Goal: Transaction & Acquisition: Subscribe to service/newsletter

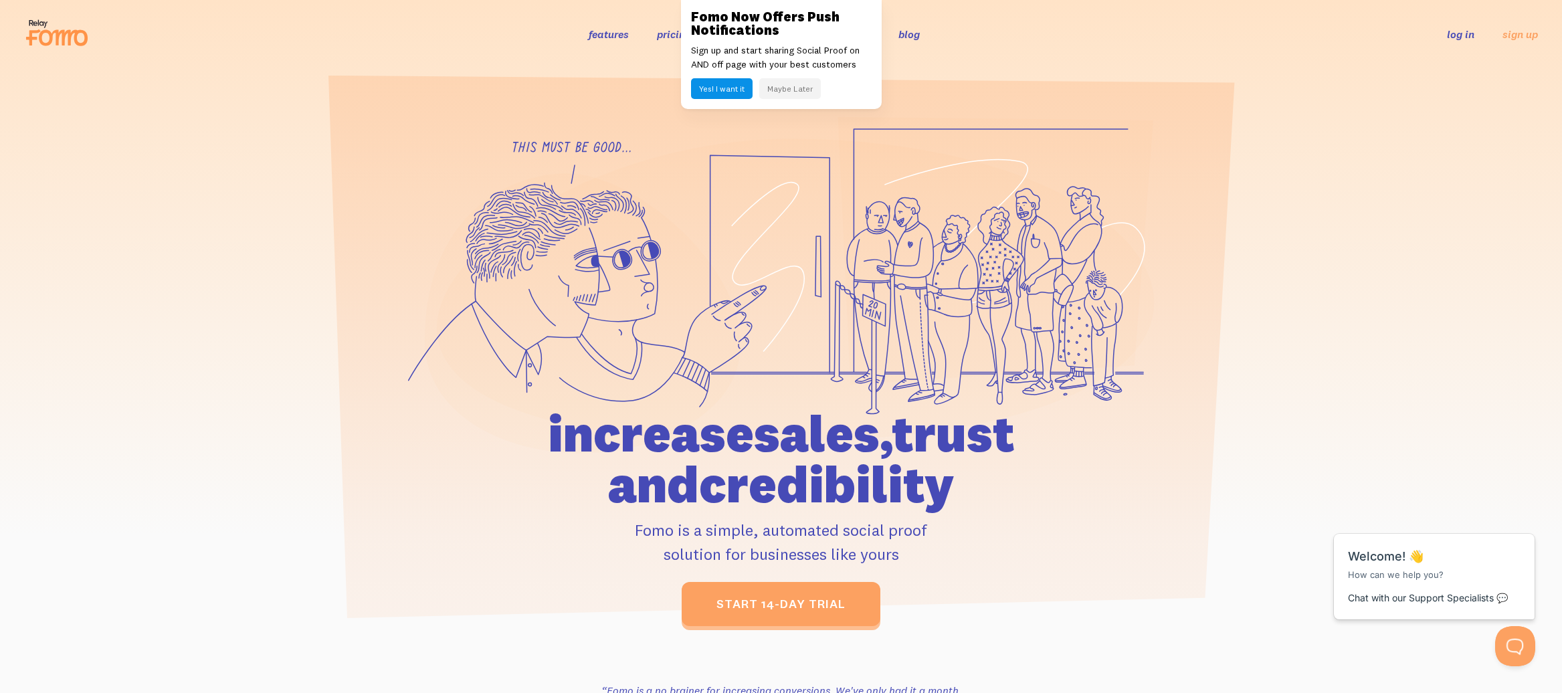
click at [789, 94] on button "Maybe Later" at bounding box center [790, 88] width 62 height 21
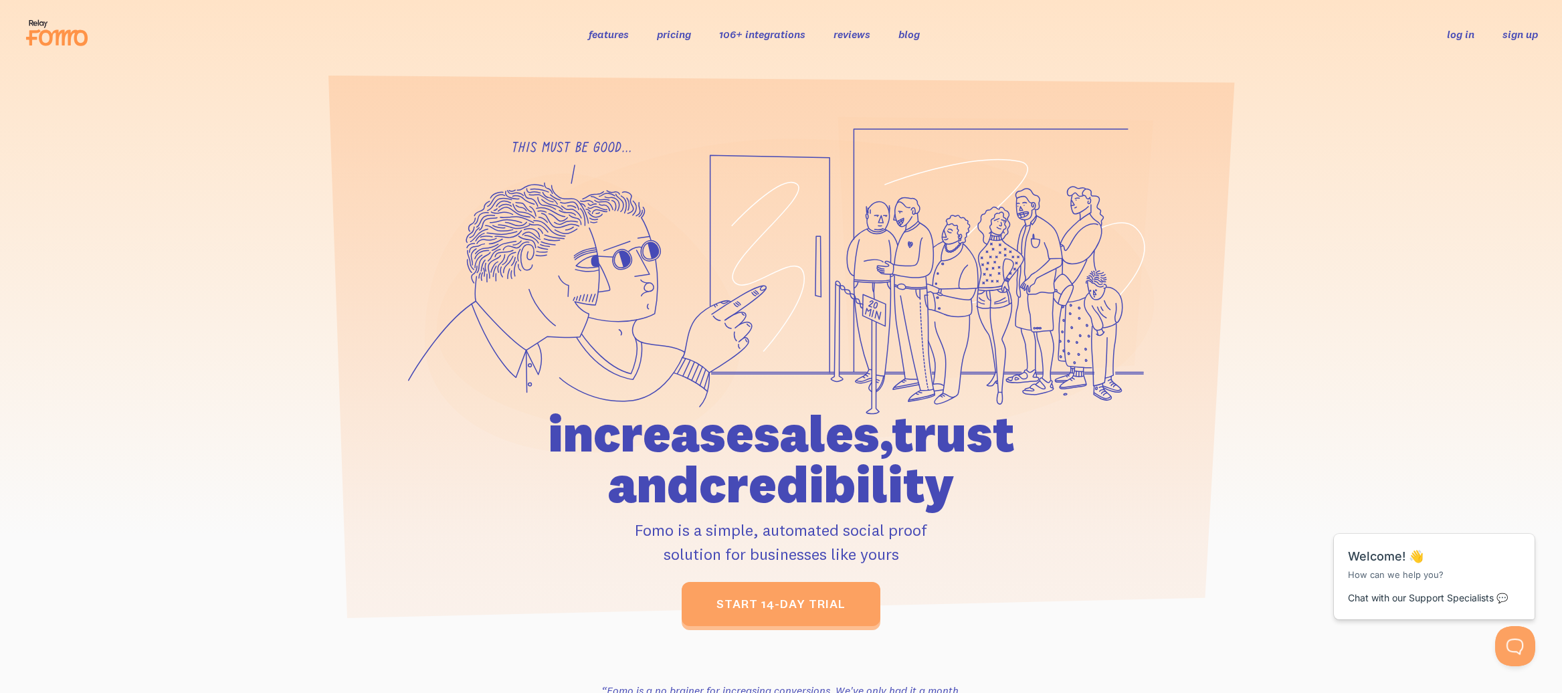
click at [1536, 35] on link "sign up" at bounding box center [1520, 34] width 35 height 14
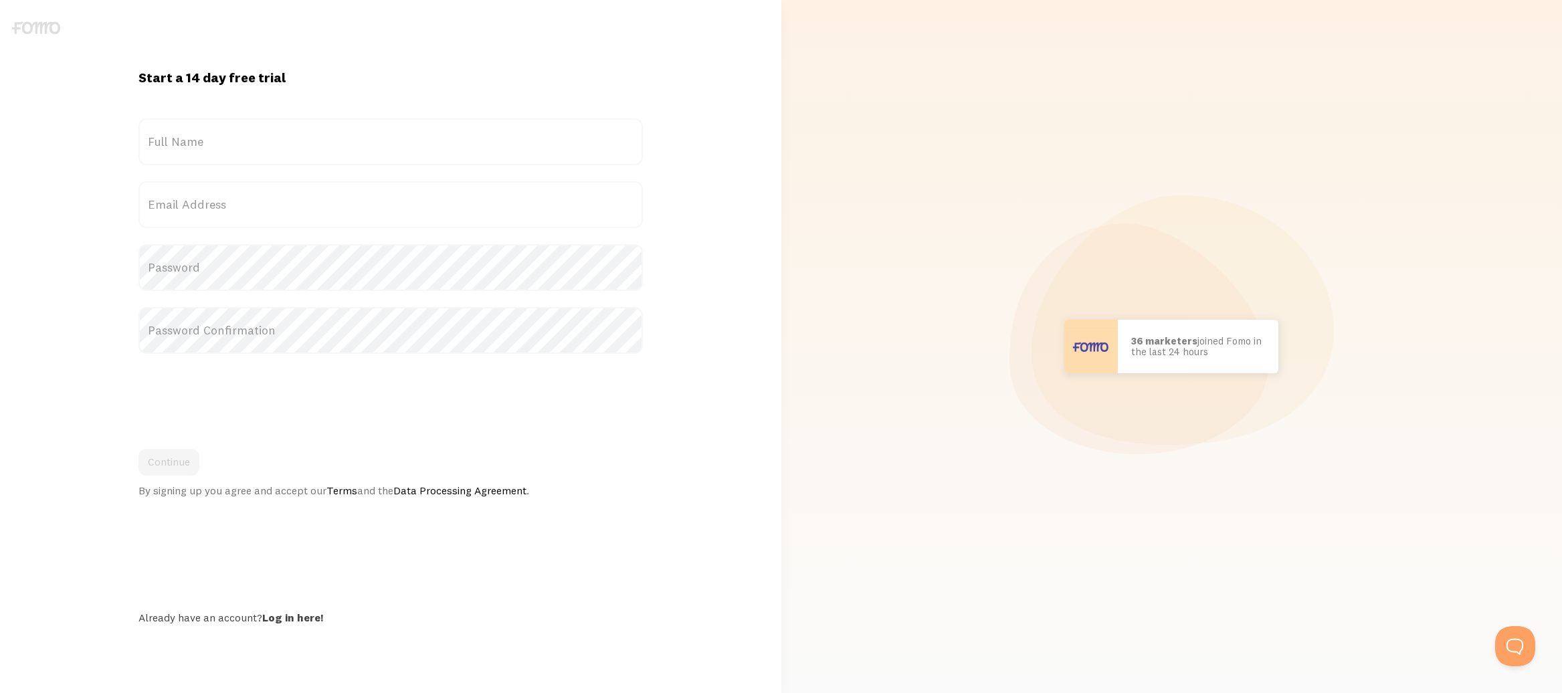
click at [317, 140] on label "Full Name" at bounding box center [390, 141] width 504 height 47
click at [317, 140] on input "Full Name" at bounding box center [390, 141] width 504 height 47
type input "[PERSON_NAME]"
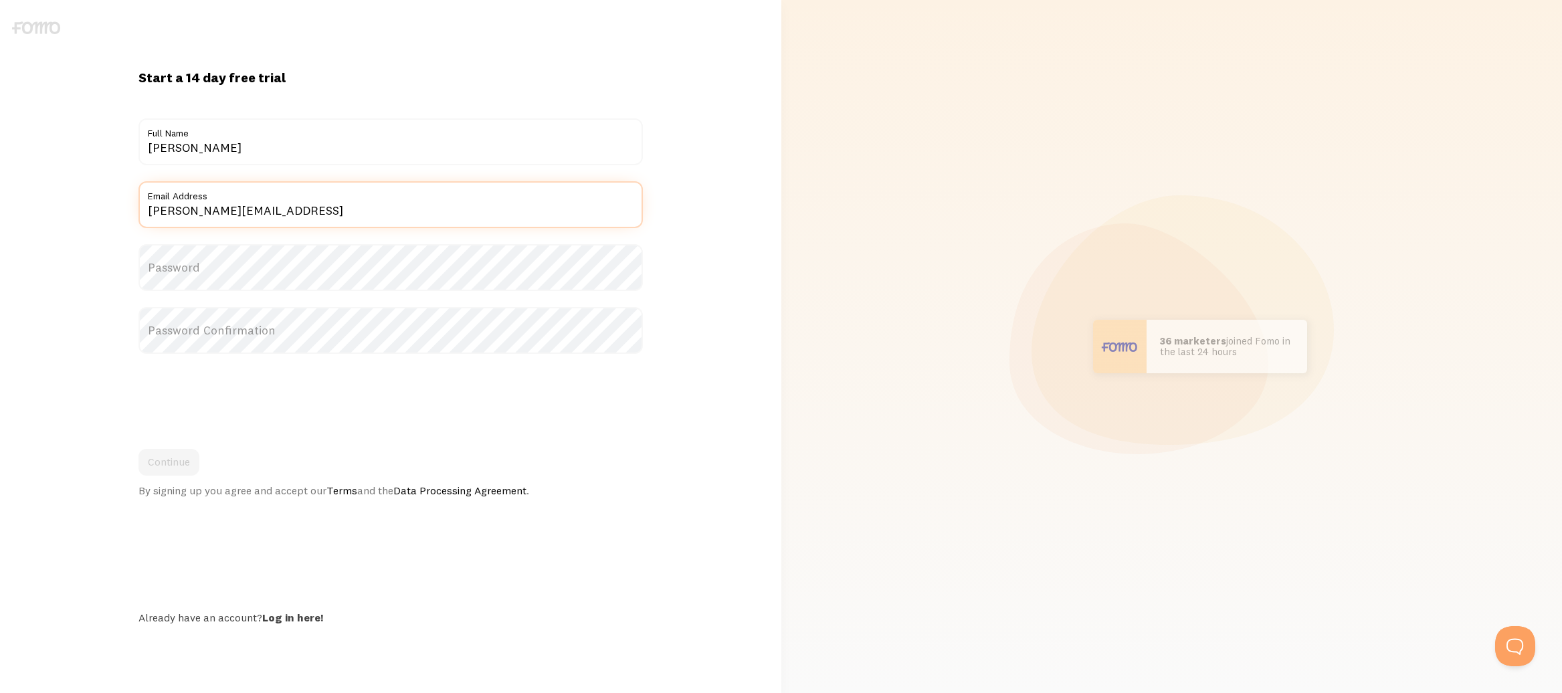
type input "[PERSON_NAME][EMAIL_ADDRESS]"
click at [138, 291] on div at bounding box center [138, 291] width 0 height 0
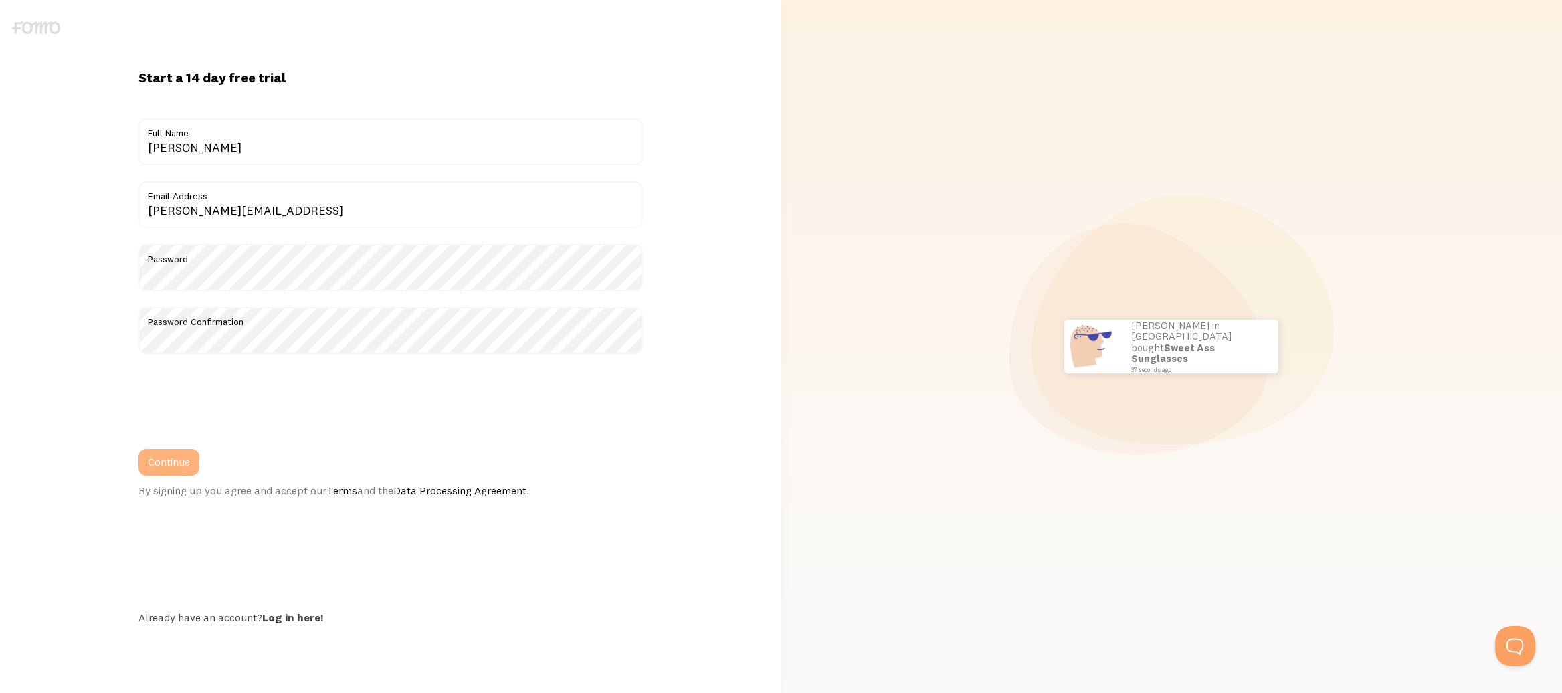
click at [173, 464] on button "Continue" at bounding box center [168, 462] width 61 height 27
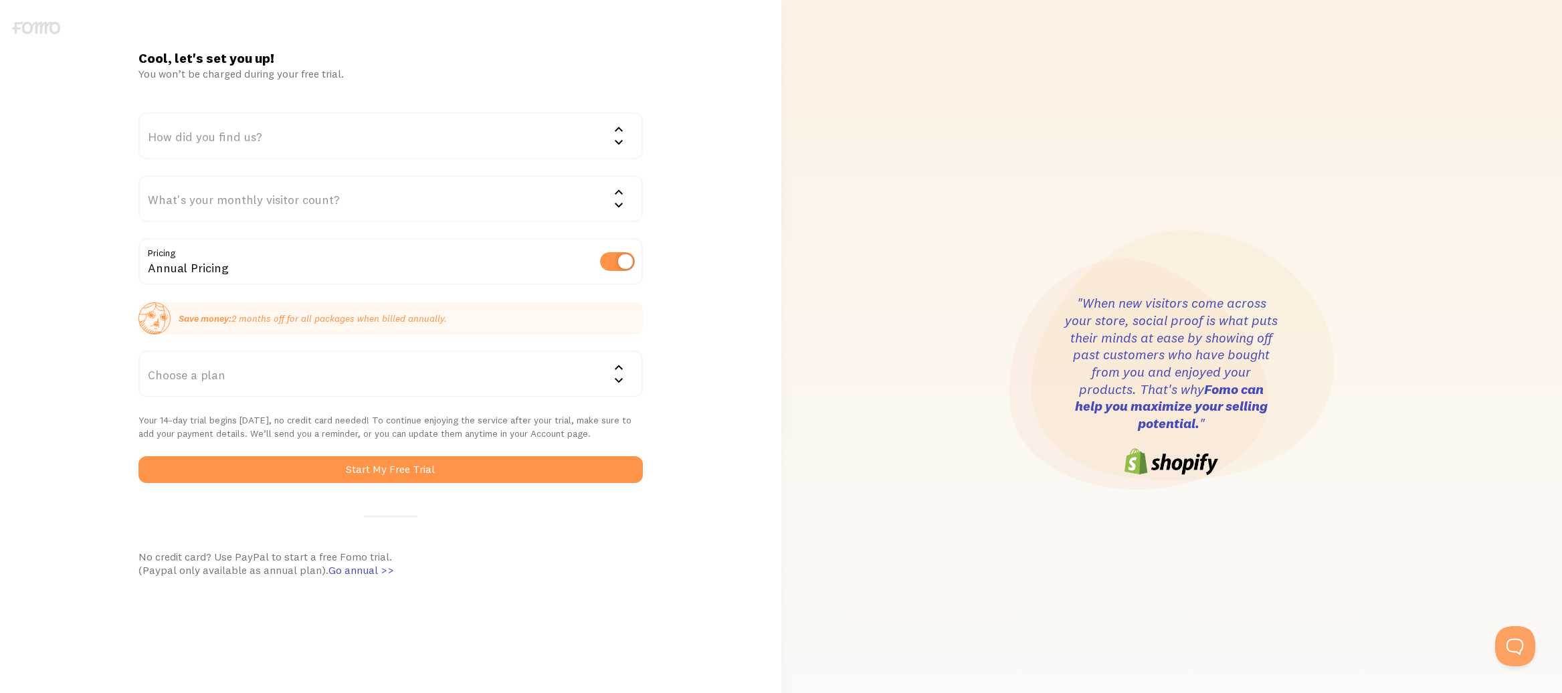
click at [620, 132] on icon at bounding box center [619, 129] width 16 height 16
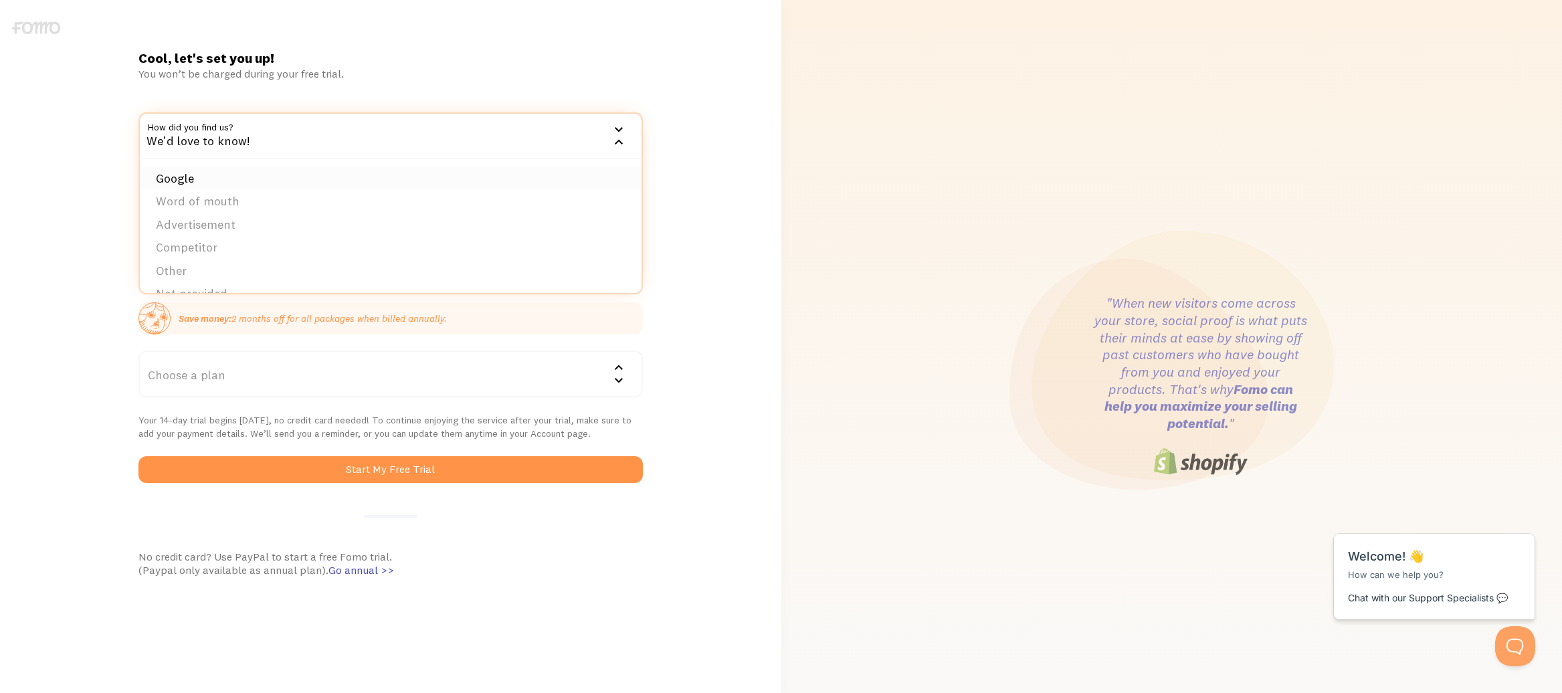
scroll to position [21, 0]
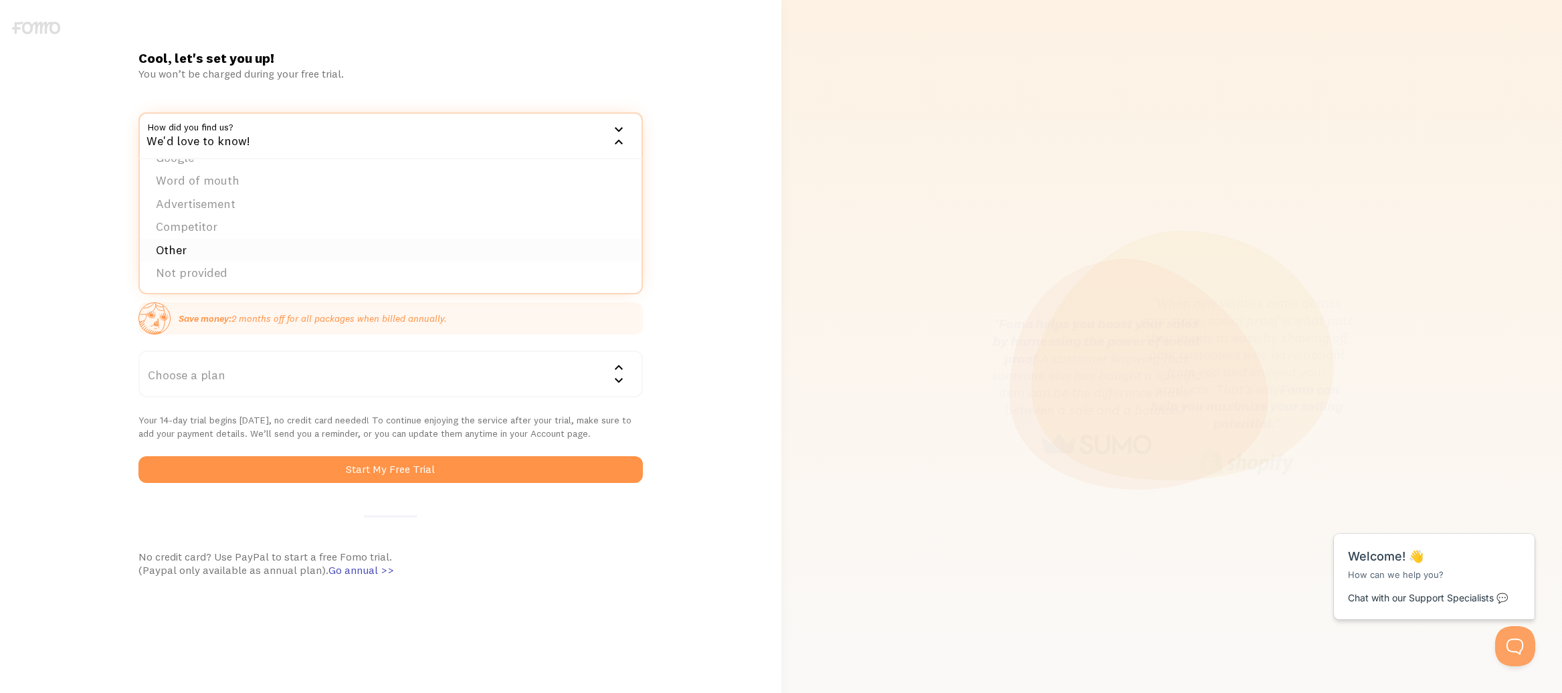
click at [438, 255] on li "Other" at bounding box center [391, 250] width 502 height 23
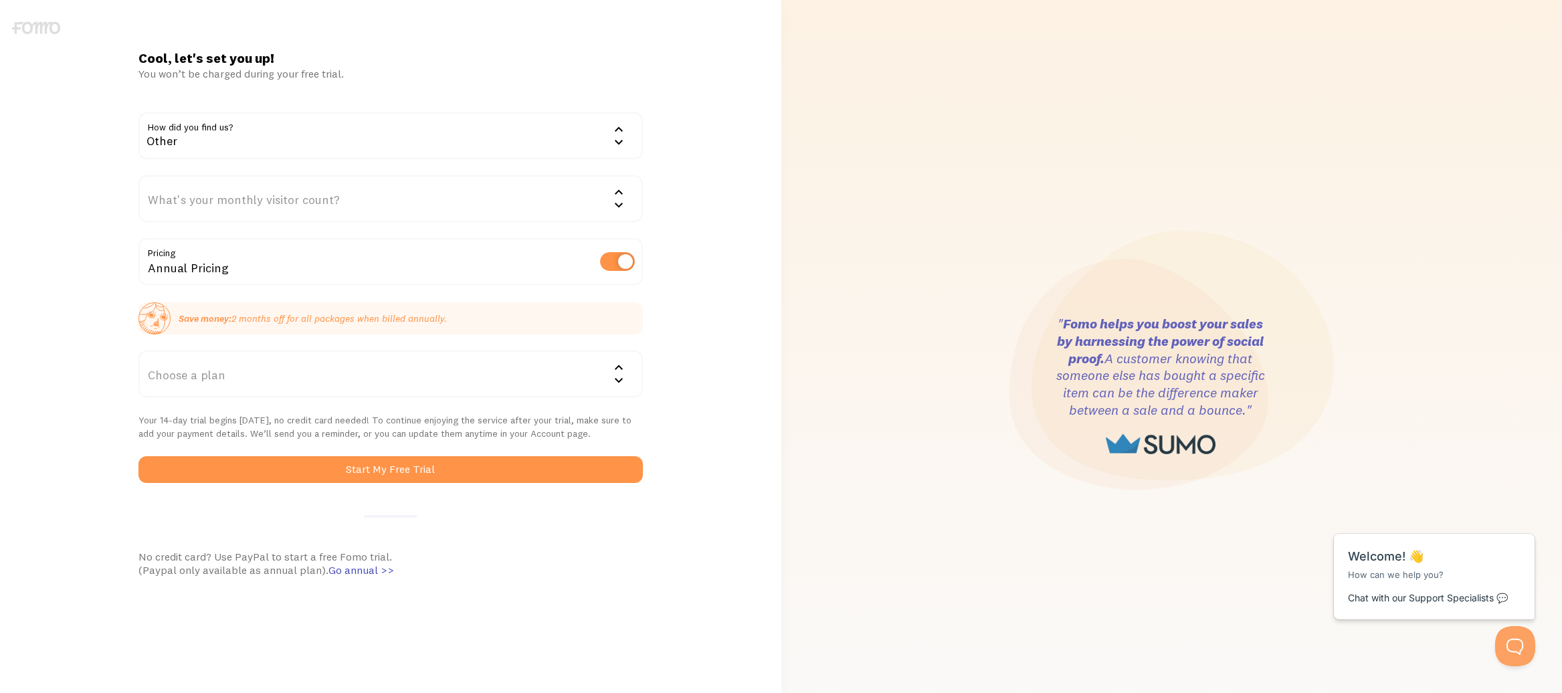
click at [413, 201] on div "What's your monthly visitor count?" at bounding box center [390, 198] width 504 height 47
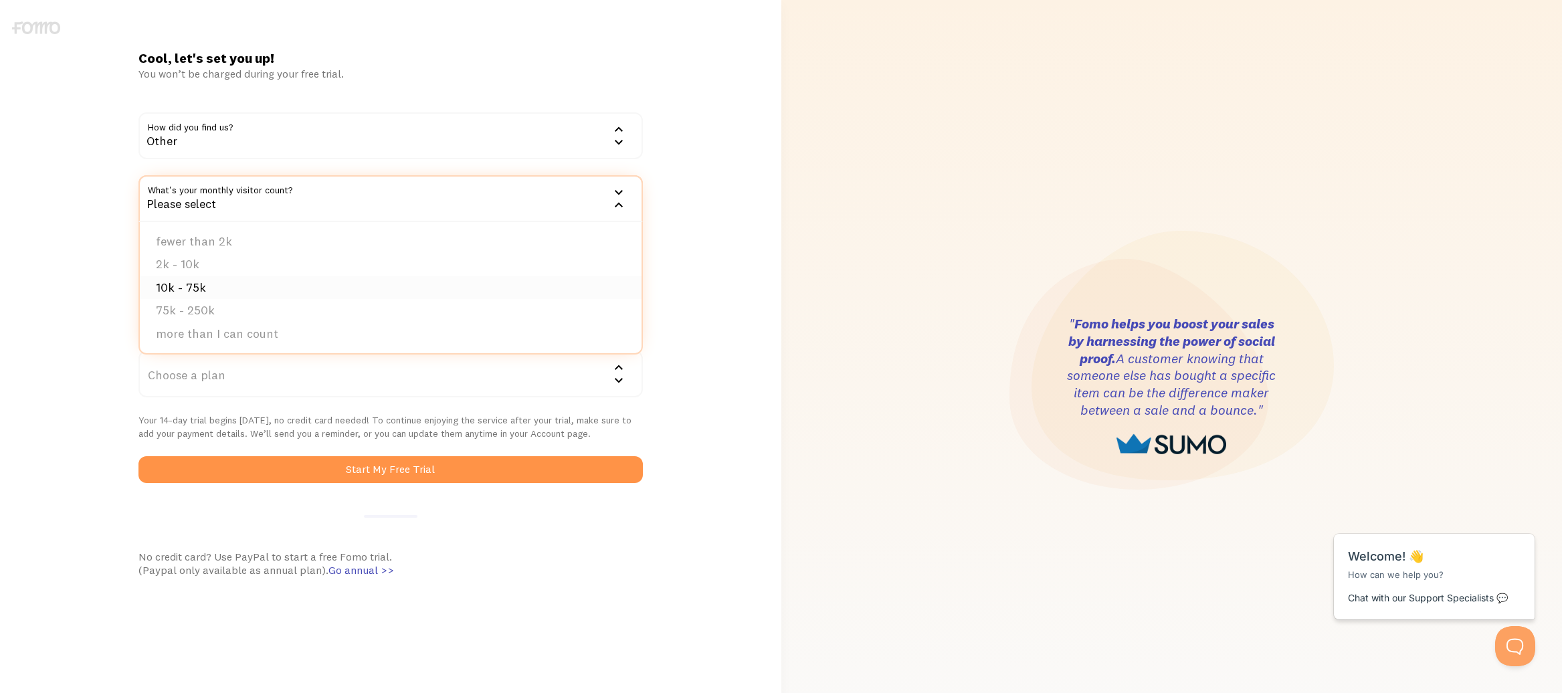
click at [363, 285] on li "10k - 75k" at bounding box center [391, 287] width 502 height 23
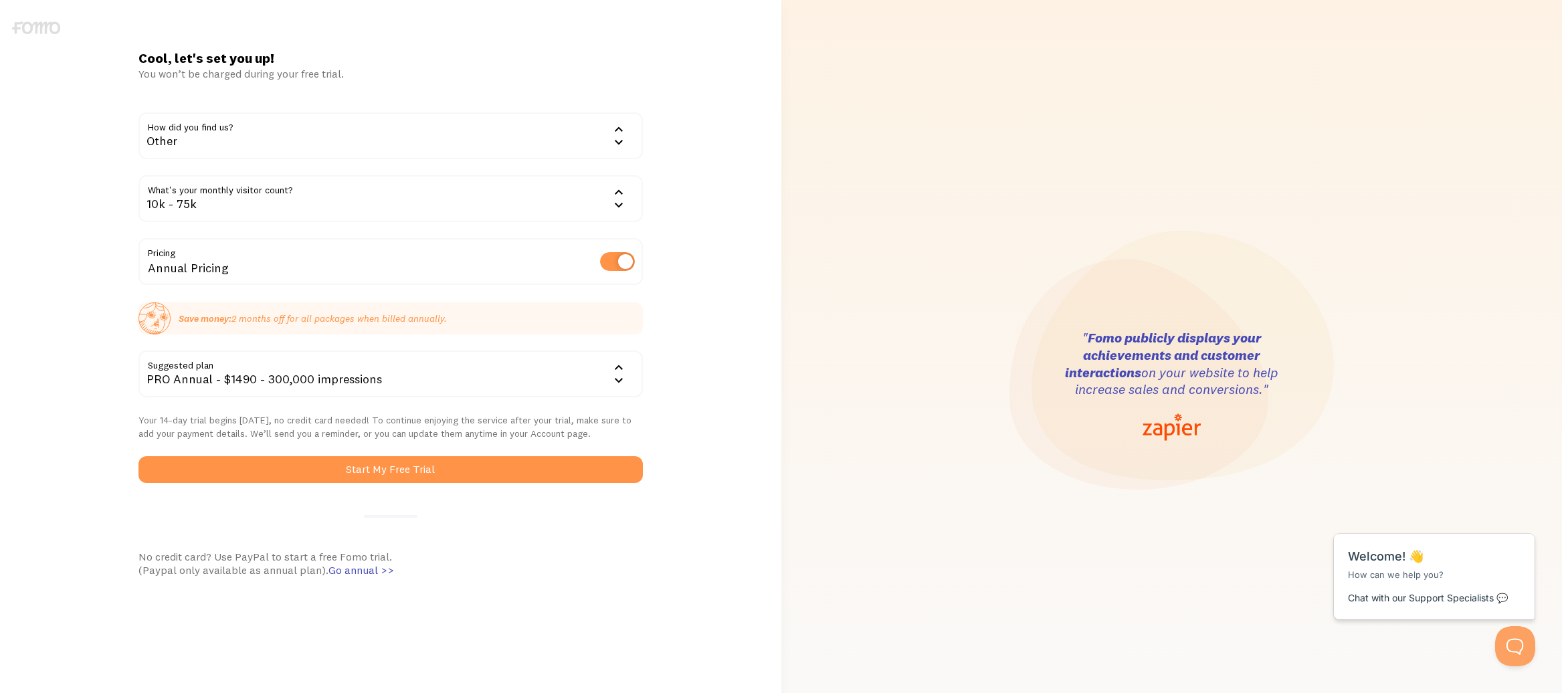
click at [628, 271] on div "Annual Pricing" at bounding box center [390, 262] width 504 height 49
click at [623, 264] on label at bounding box center [617, 261] width 35 height 19
click at [623, 264] on input "checkbox" at bounding box center [617, 261] width 35 height 19
checkbox input "false"
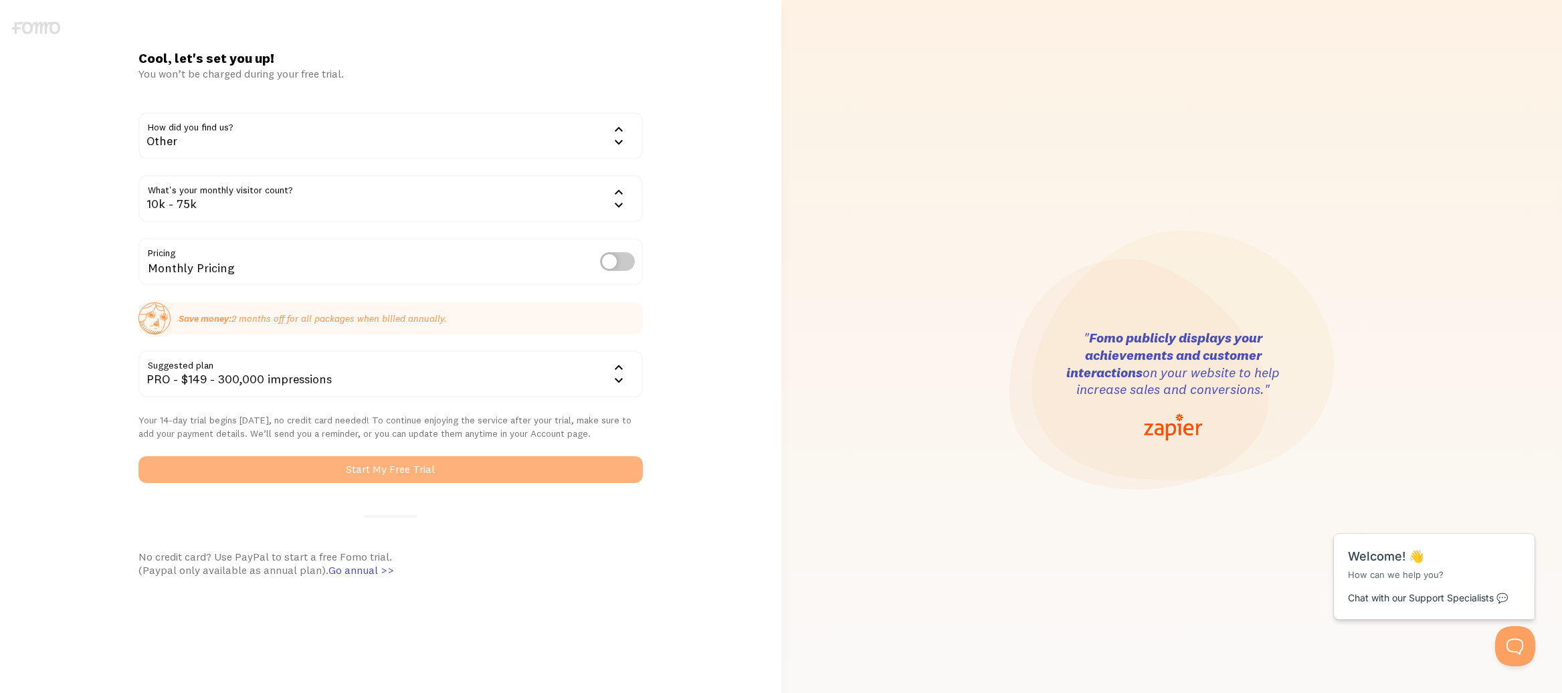
click at [478, 478] on button "Start My Free Trial" at bounding box center [390, 469] width 504 height 27
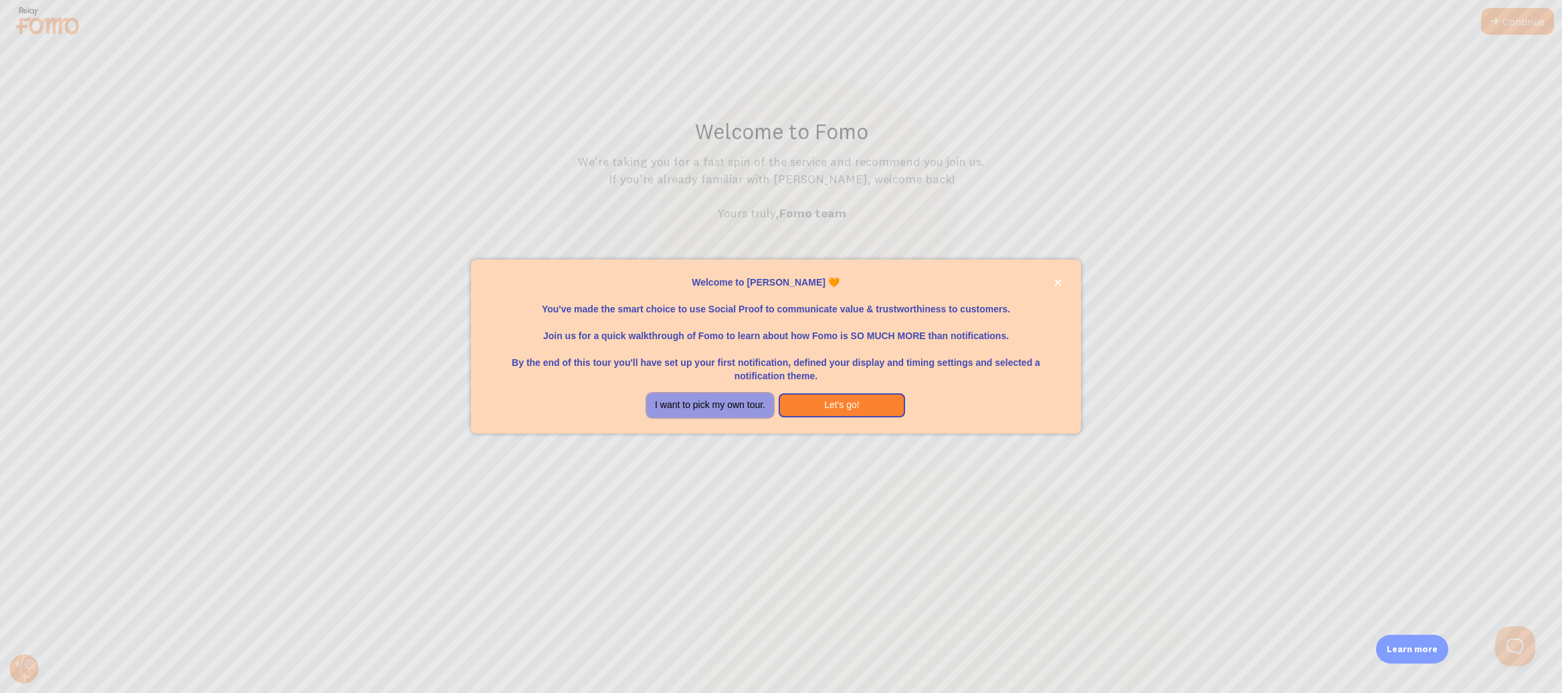
click at [722, 407] on button "I want to pick my own tour." at bounding box center [710, 405] width 126 height 24
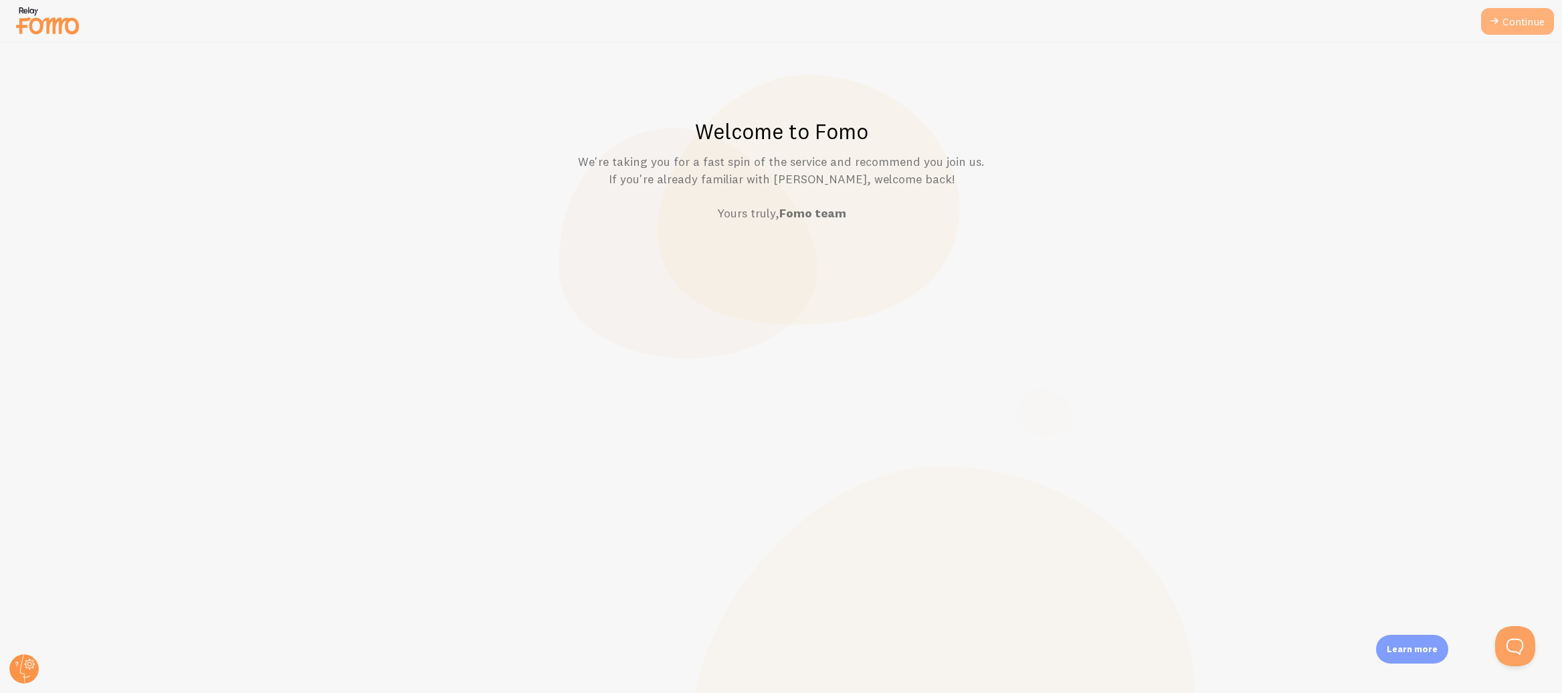
click at [1525, 17] on link "Continue" at bounding box center [1517, 21] width 73 height 27
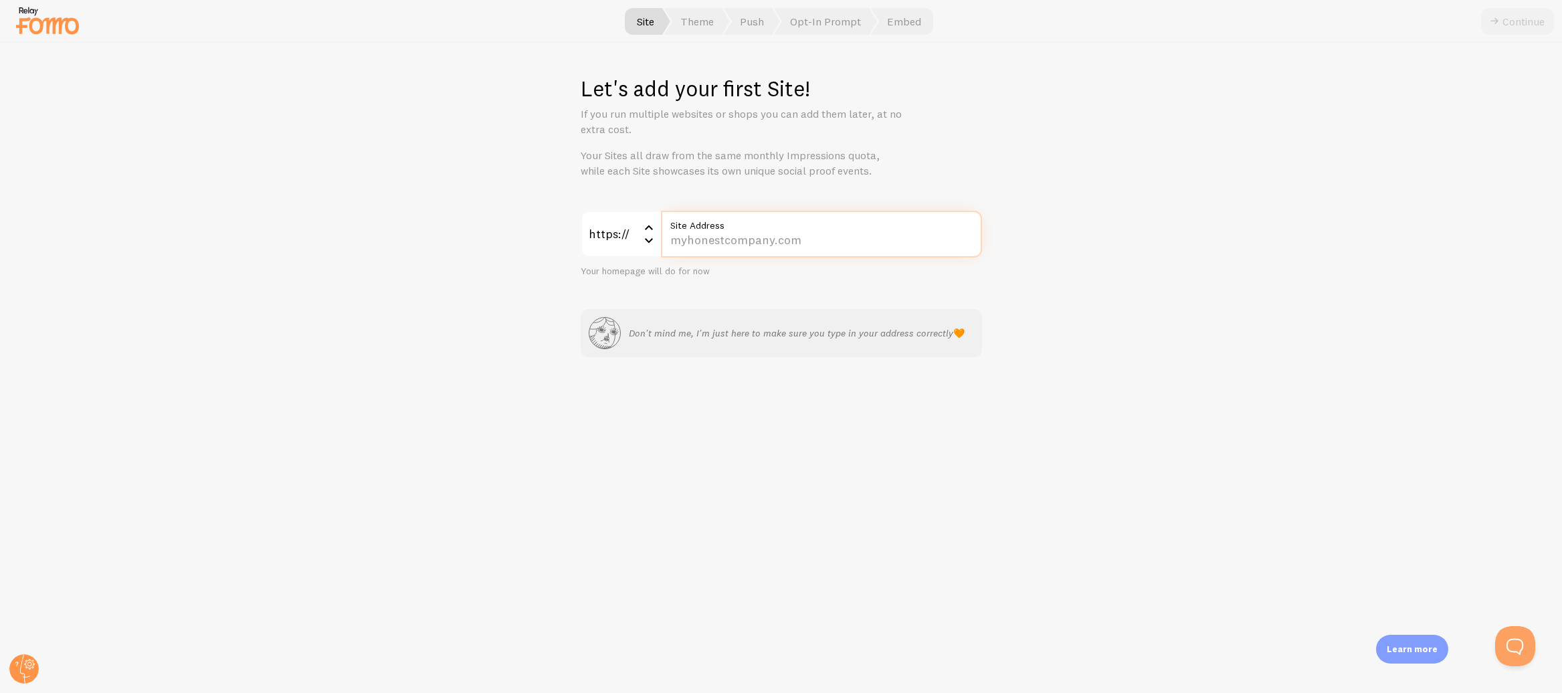
click at [757, 242] on input "Site Address" at bounding box center [821, 234] width 321 height 47
type input "[URL]"
click at [1540, 27] on button "Continue" at bounding box center [1517, 21] width 73 height 27
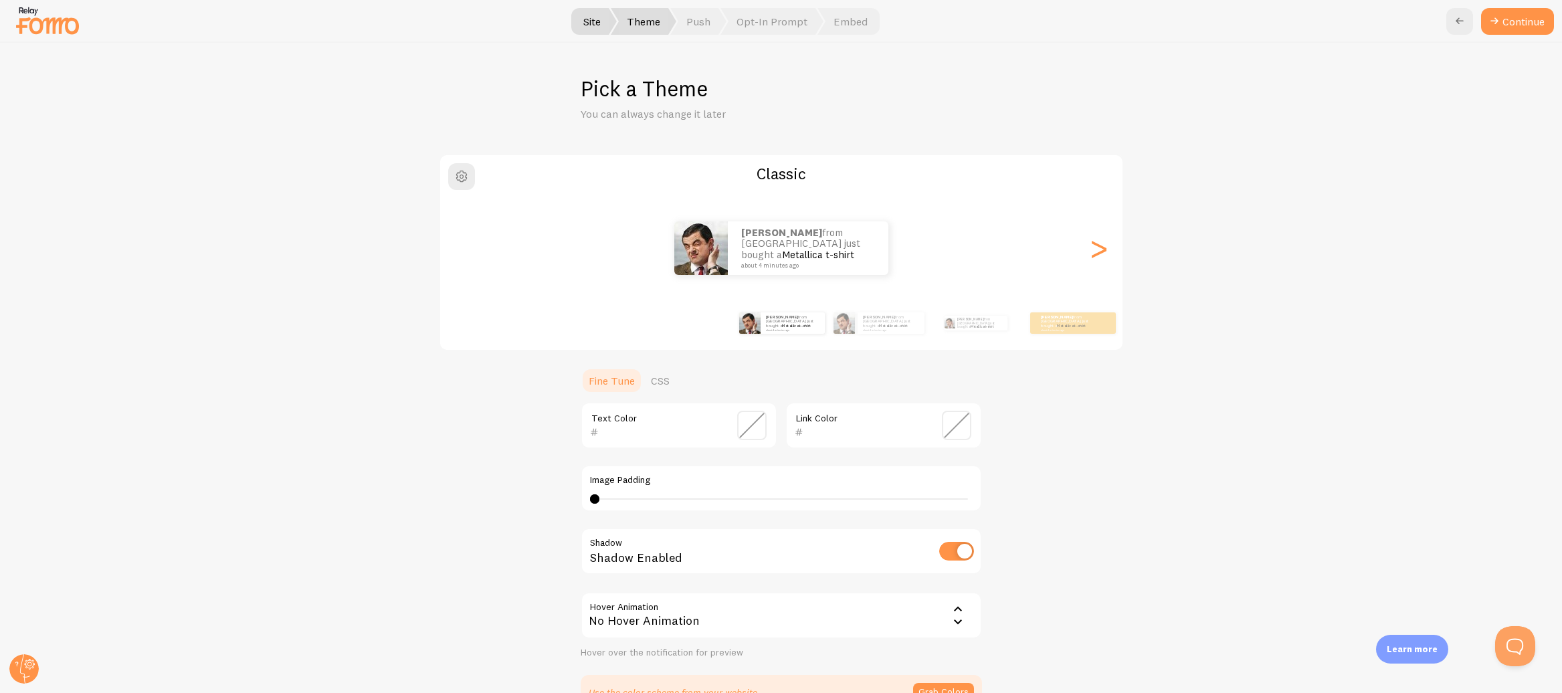
scroll to position [161, 0]
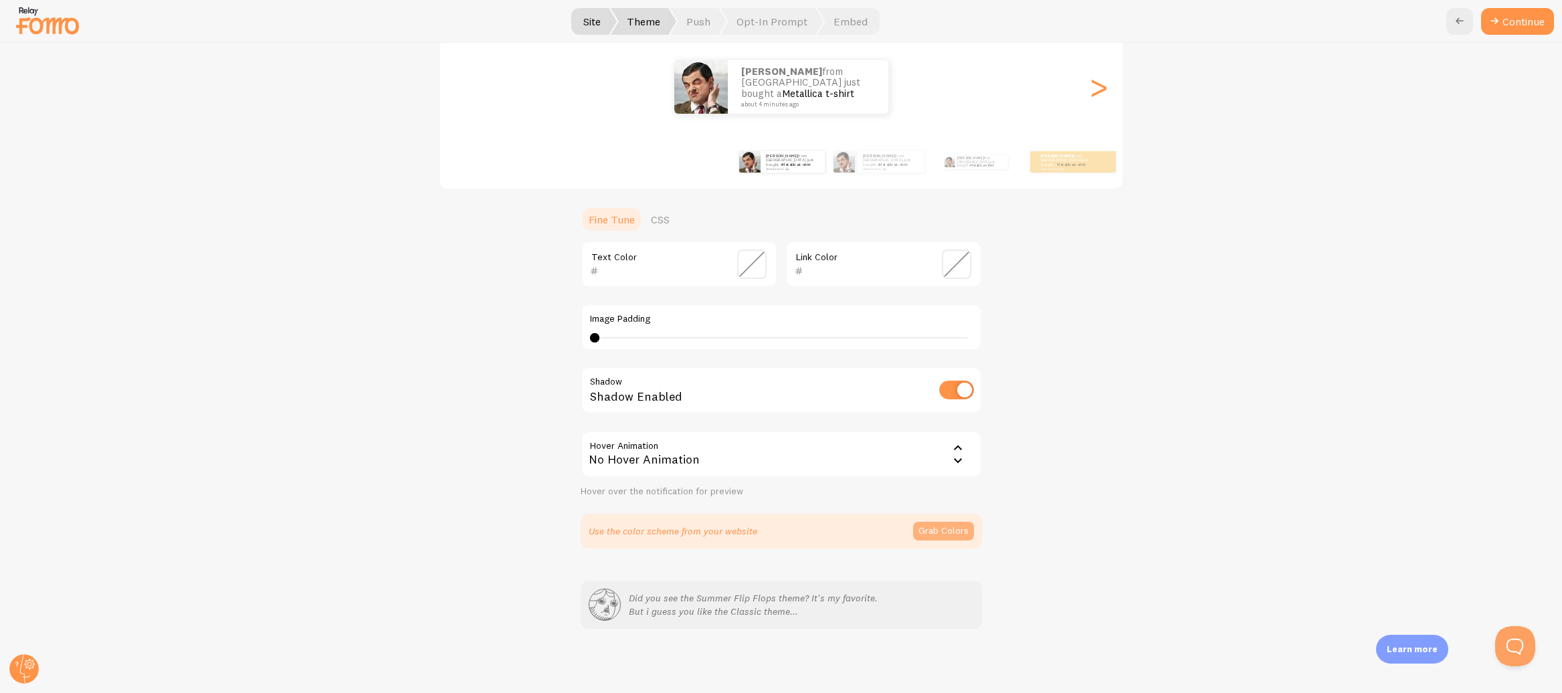
click at [971, 529] on button "Grab Colors" at bounding box center [943, 531] width 61 height 19
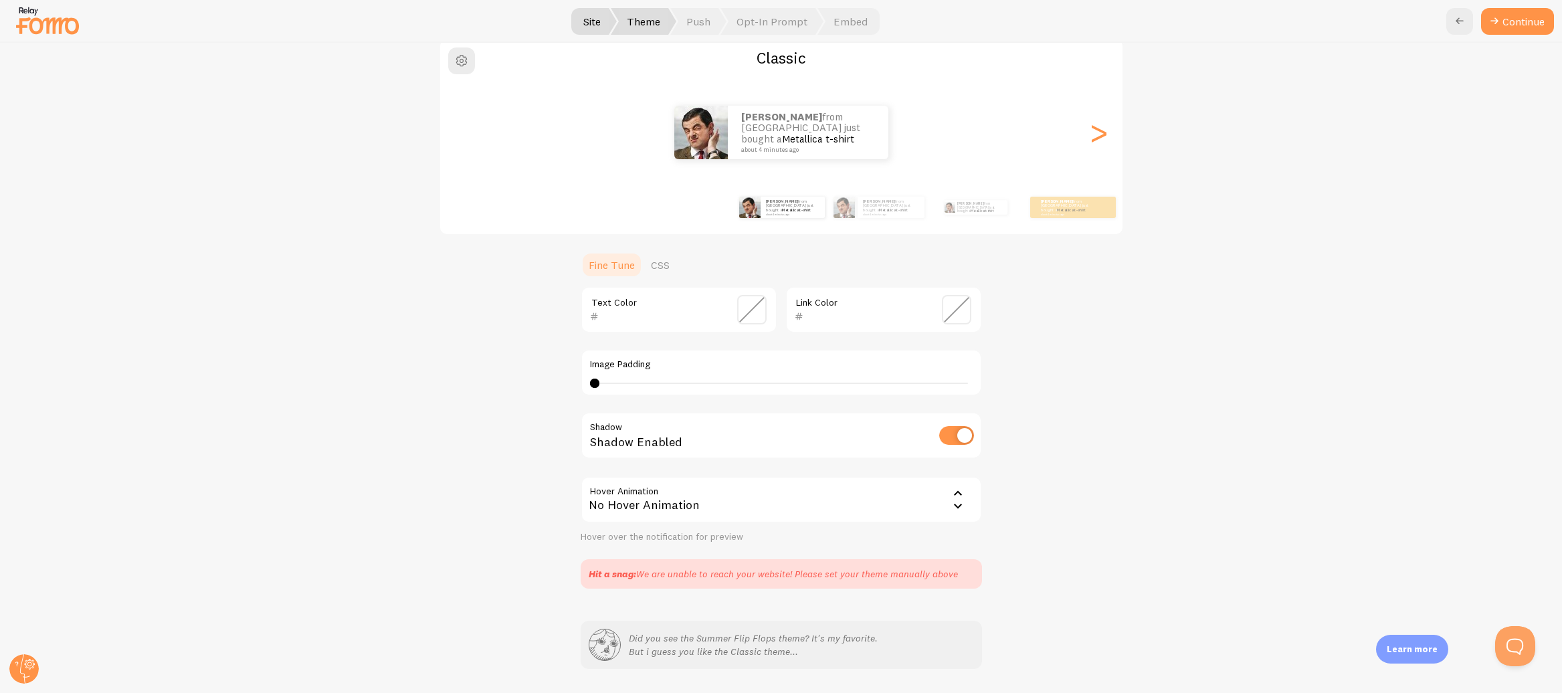
scroll to position [78, 0]
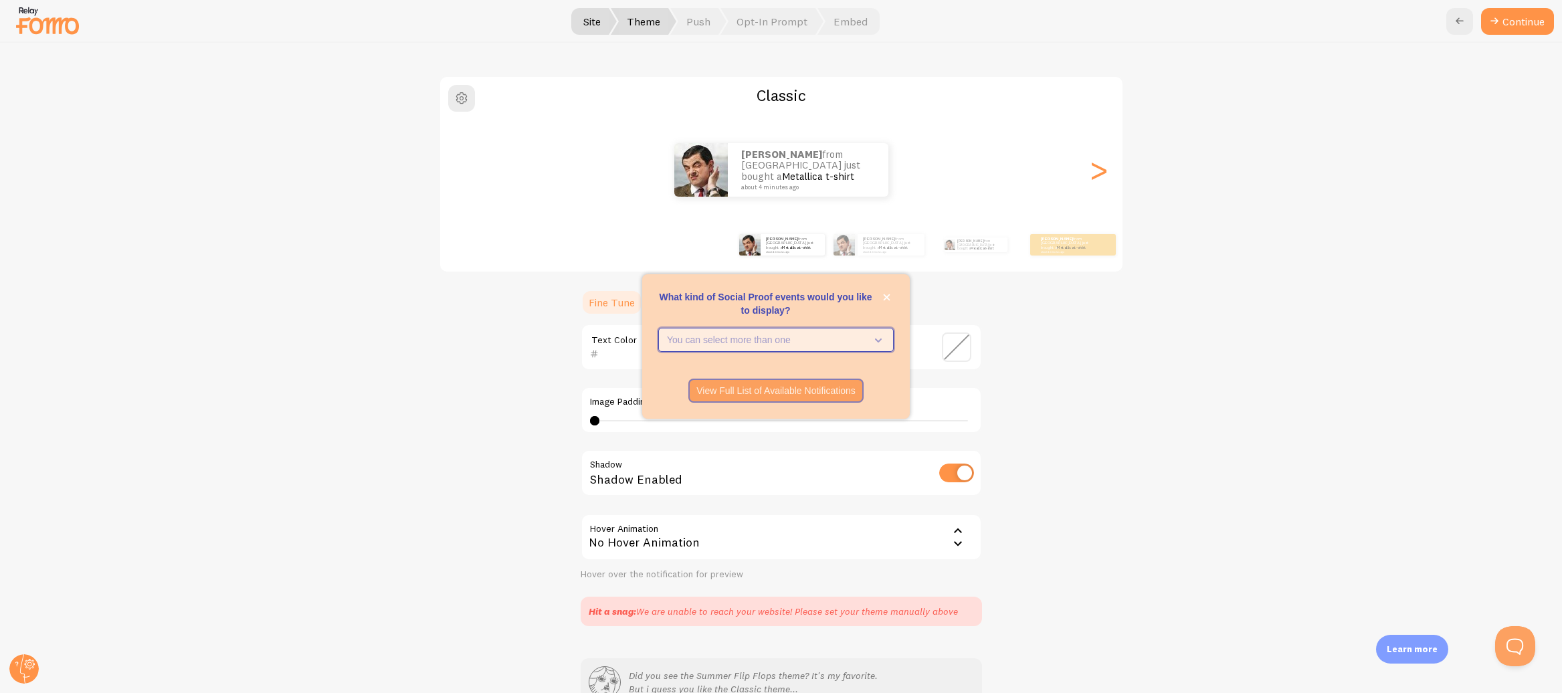
click at [878, 342] on icon "What kind of Social Proof events would you like to display?" at bounding box center [878, 341] width 7 height 4
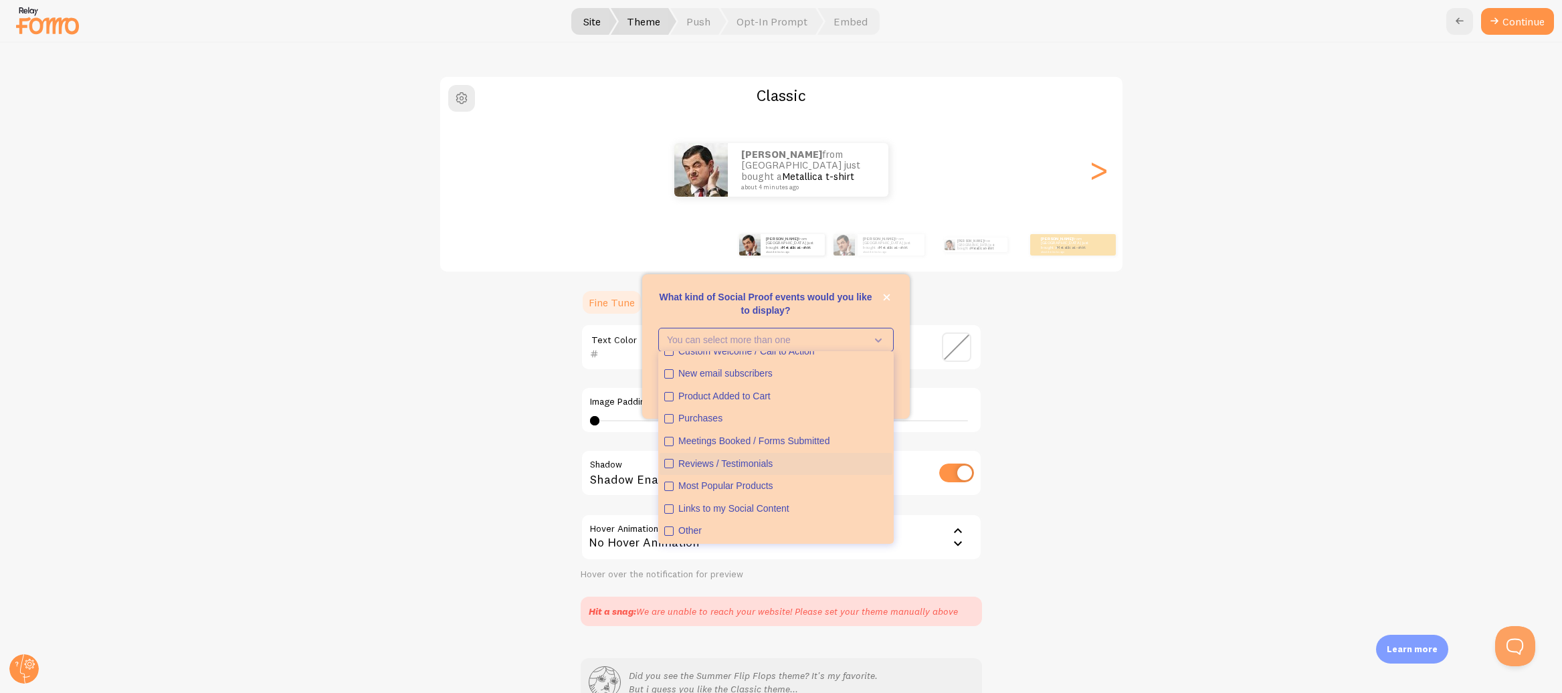
scroll to position [0, 0]
click at [672, 380] on button "Custom Welcome / Call to Action" at bounding box center [776, 386] width 233 height 23
click at [1133, 421] on div "Classic [PERSON_NAME] from [GEOGRAPHIC_DATA] just bought a Metallica t-shirt ab…" at bounding box center [781, 351] width 1497 height 551
click at [1165, 407] on div "Classic [PERSON_NAME] from [GEOGRAPHIC_DATA] just bought a Metallica t-shirt ab…" at bounding box center [781, 351] width 1497 height 551
click at [545, 326] on div "Classic [PERSON_NAME] from [GEOGRAPHIC_DATA] just bought a Metallica t-shirt ab…" at bounding box center [781, 351] width 1497 height 551
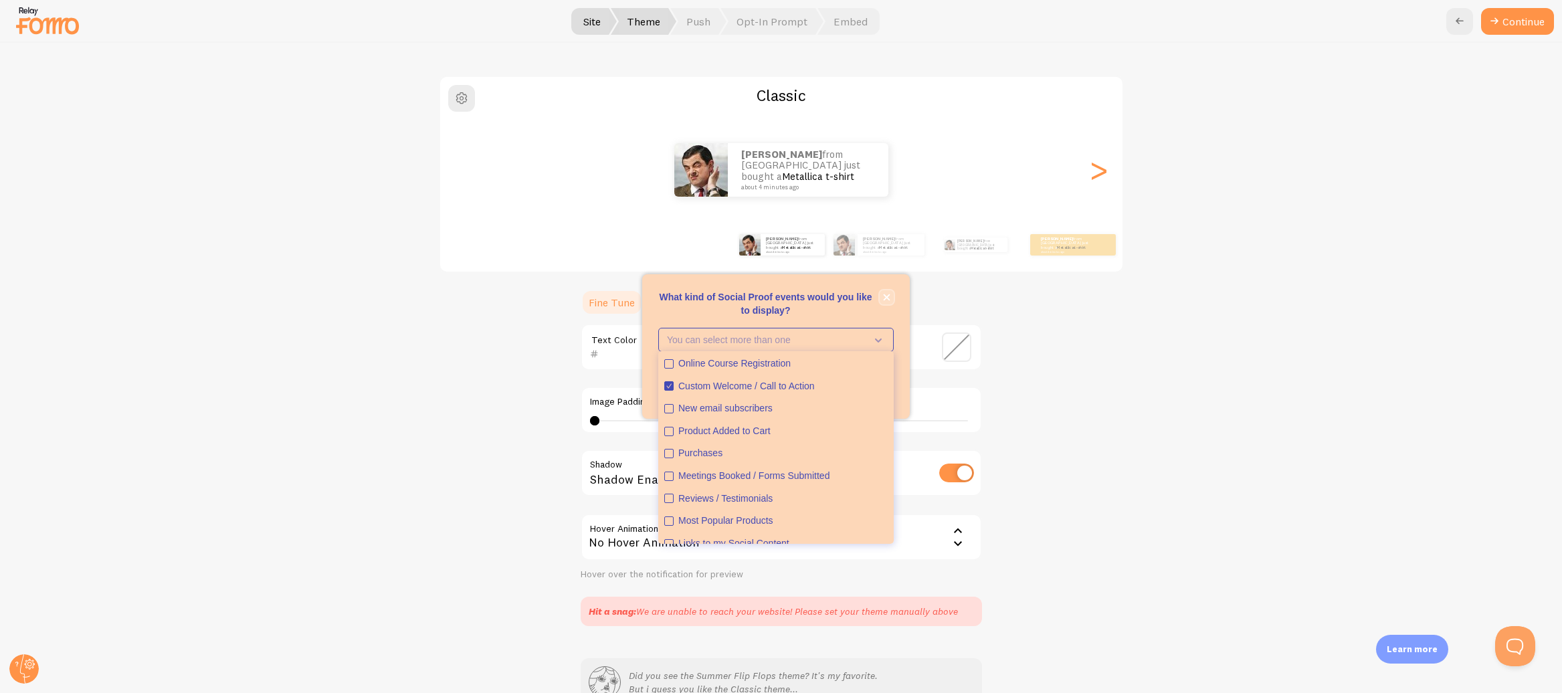
click at [881, 300] on button "close," at bounding box center [887, 297] width 14 height 14
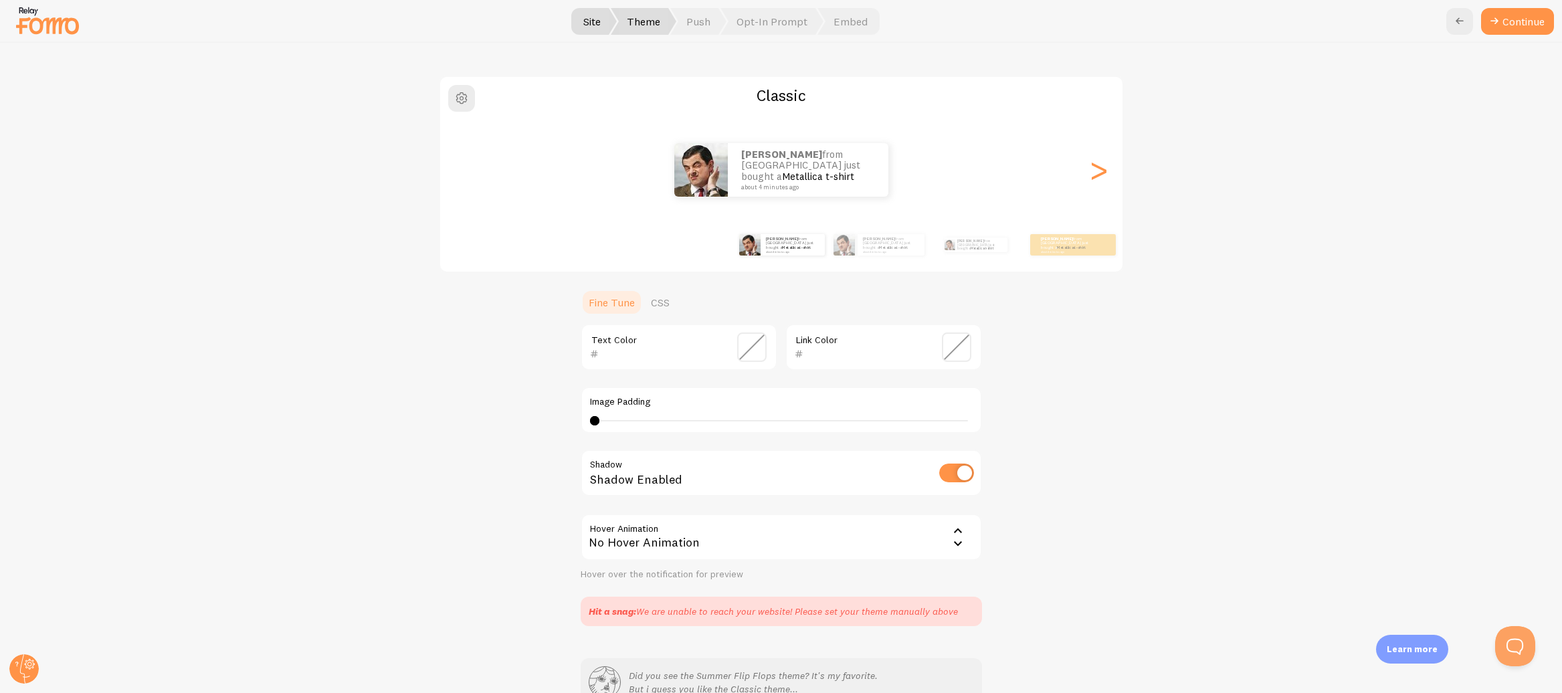
scroll to position [156, 0]
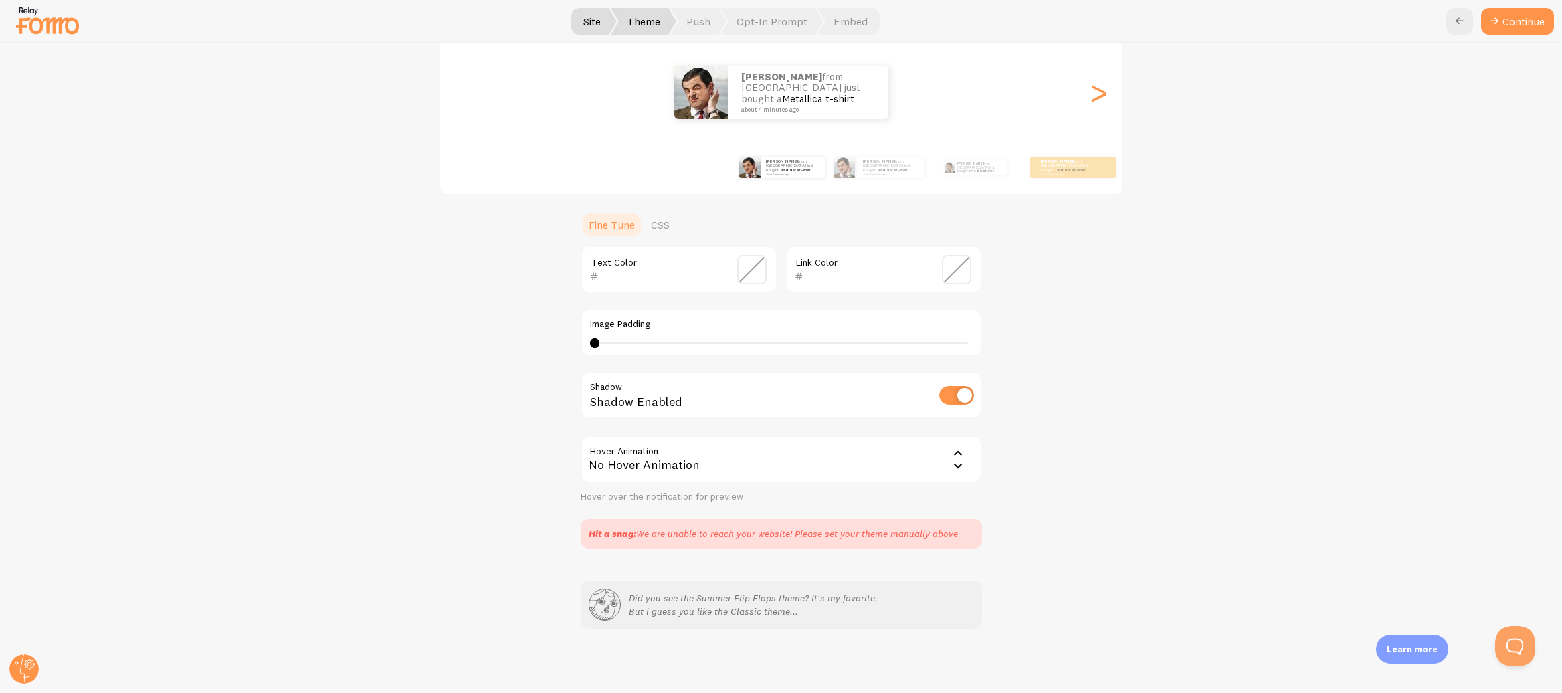
click at [953, 460] on icon at bounding box center [958, 454] width 16 height 16
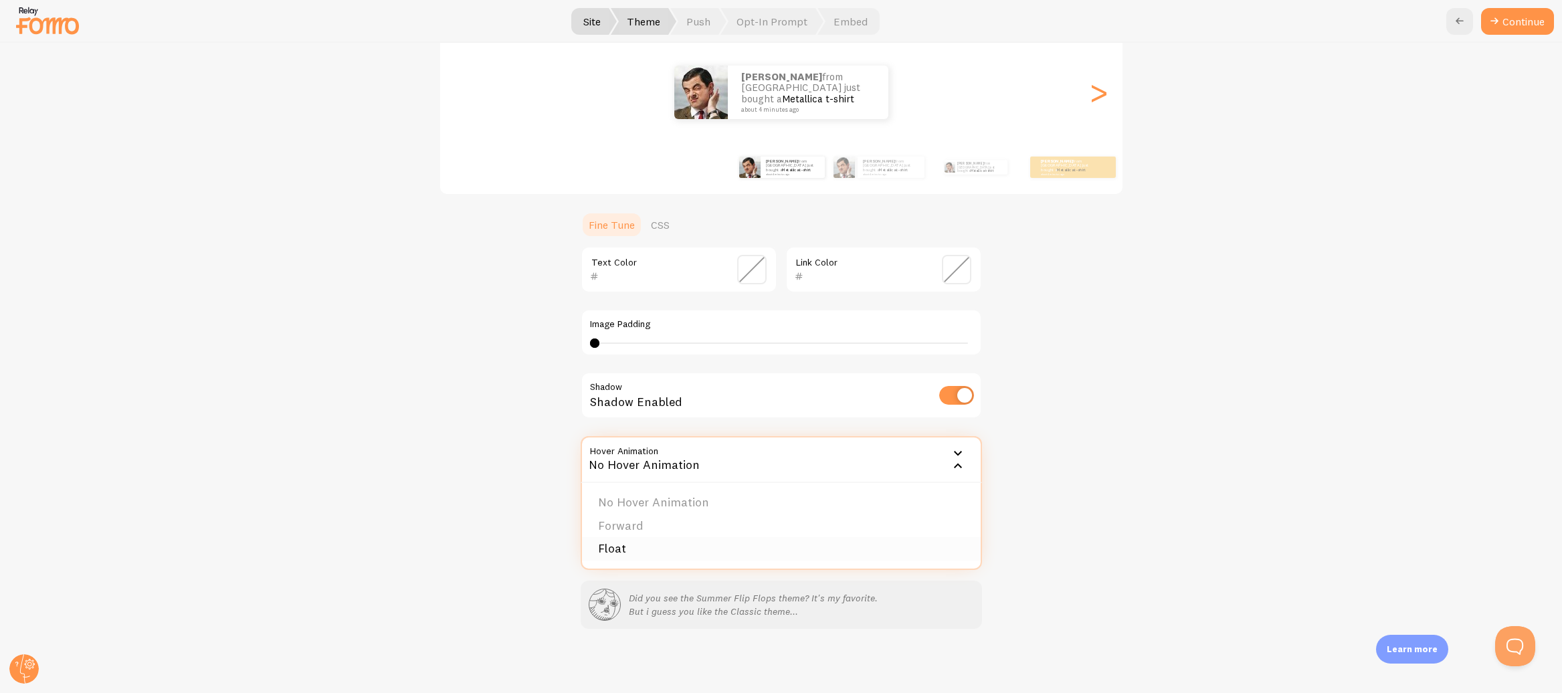
click at [843, 542] on li "Float" at bounding box center [781, 548] width 399 height 23
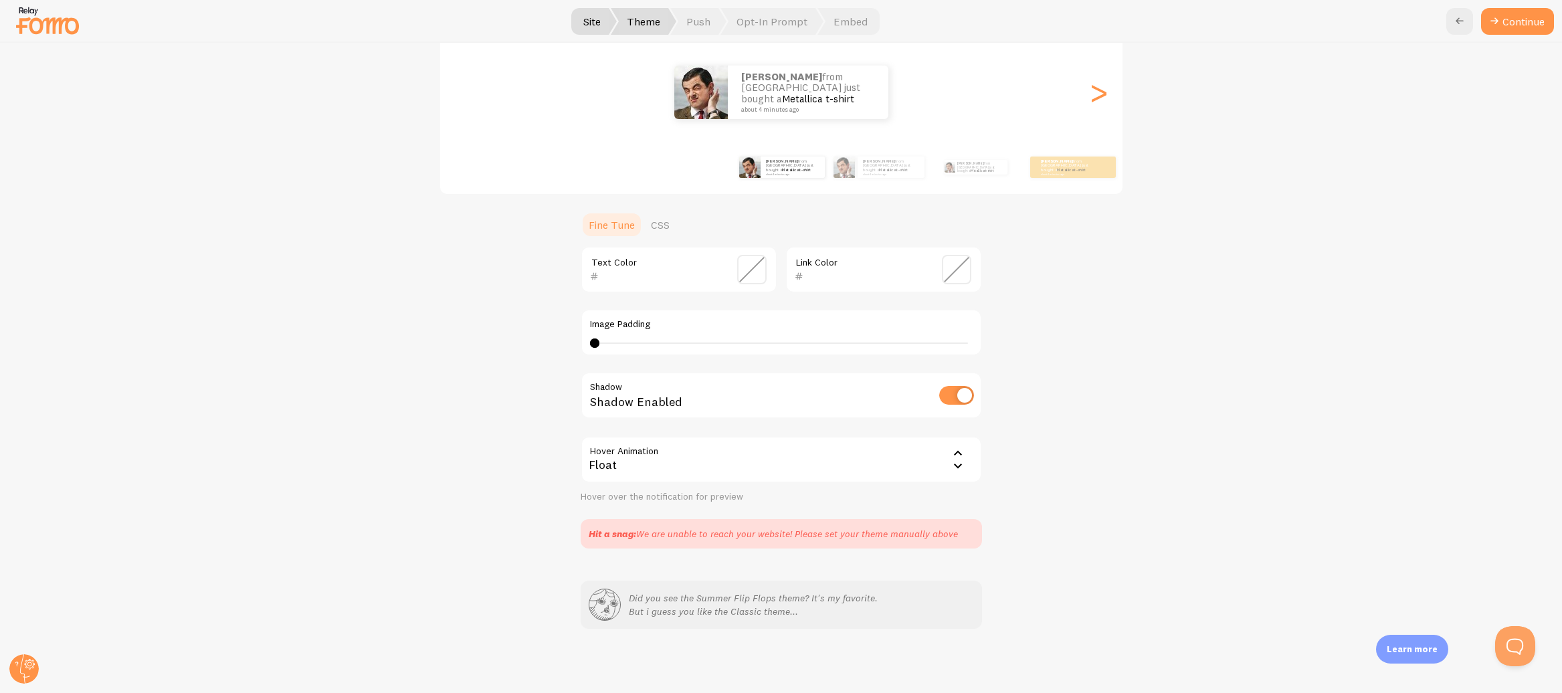
click at [945, 453] on div "Float" at bounding box center [781, 459] width 401 height 47
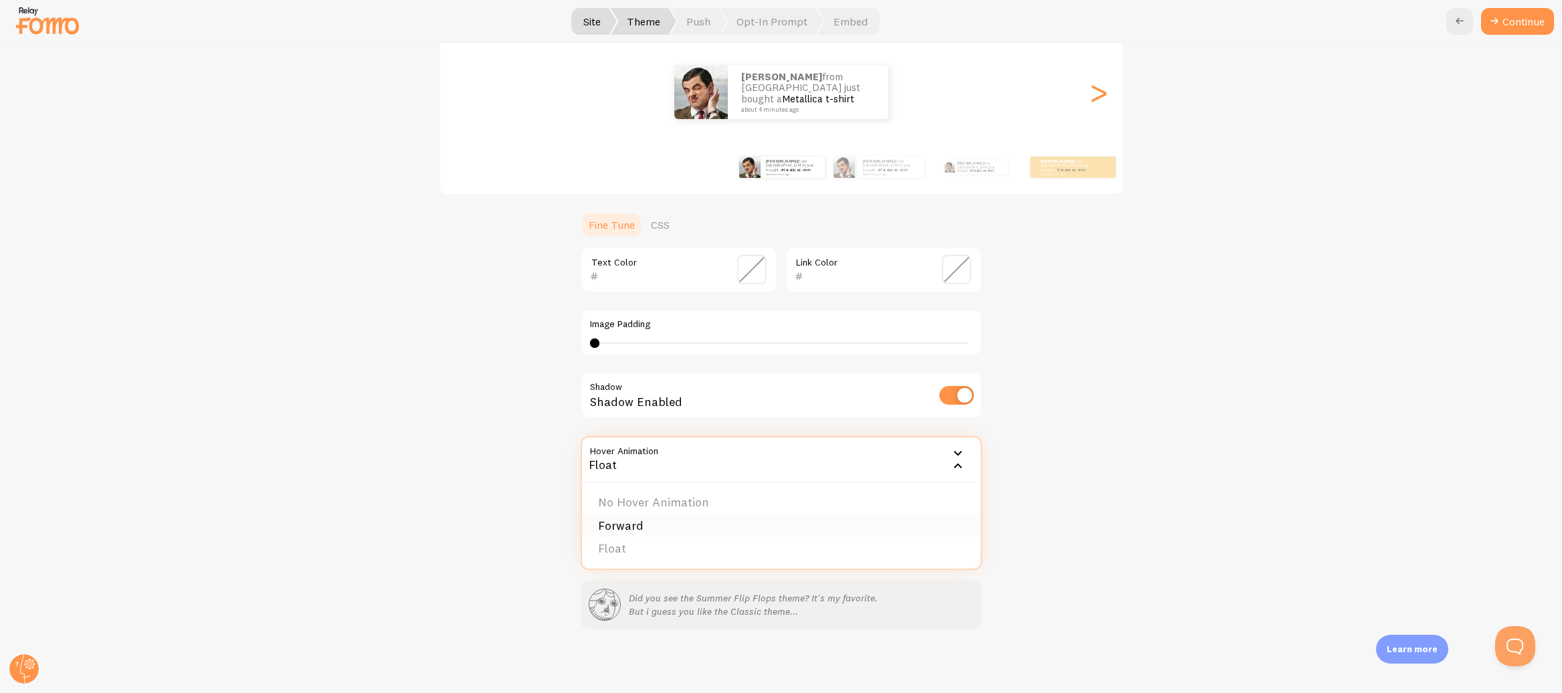
click at [902, 519] on li "Forward" at bounding box center [781, 525] width 399 height 23
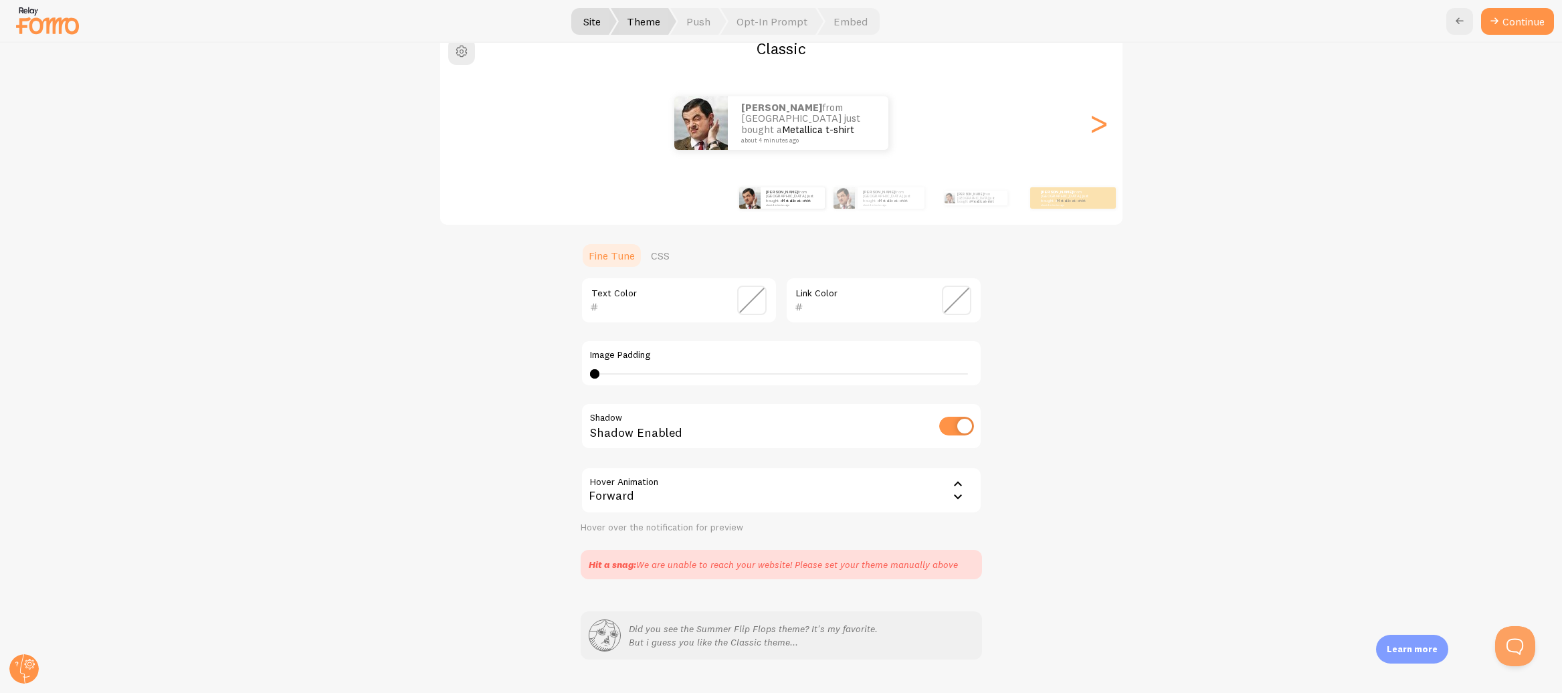
scroll to position [90, 0]
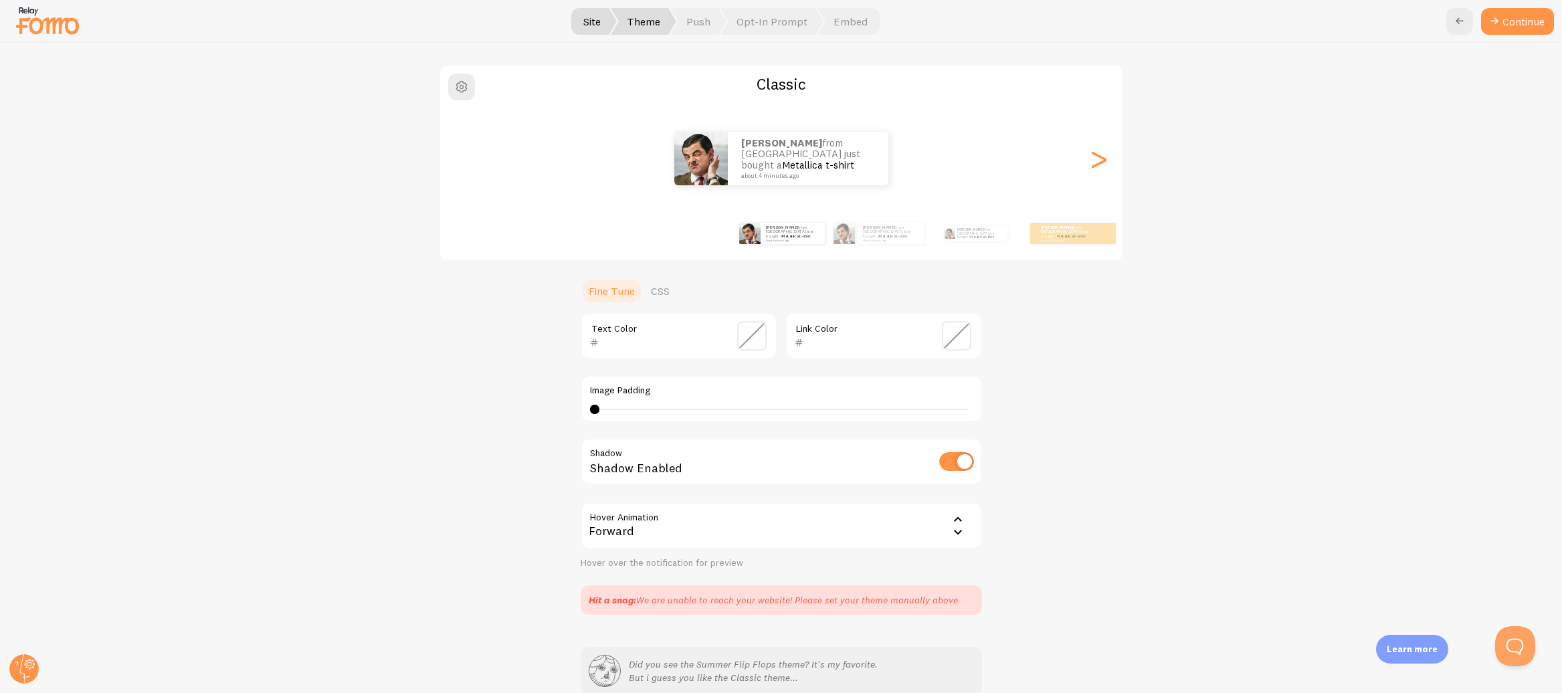
click at [747, 330] on span at bounding box center [751, 335] width 29 height 29
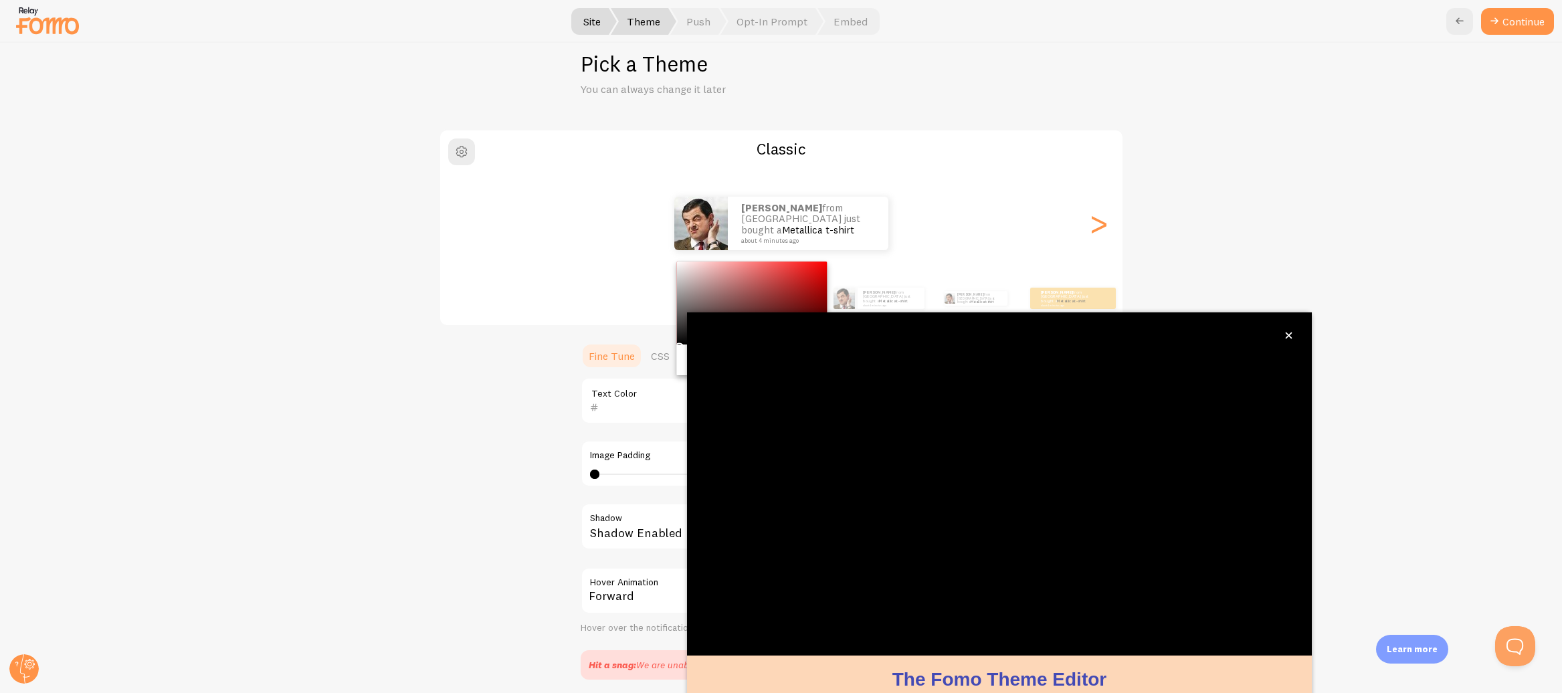
scroll to position [13, 0]
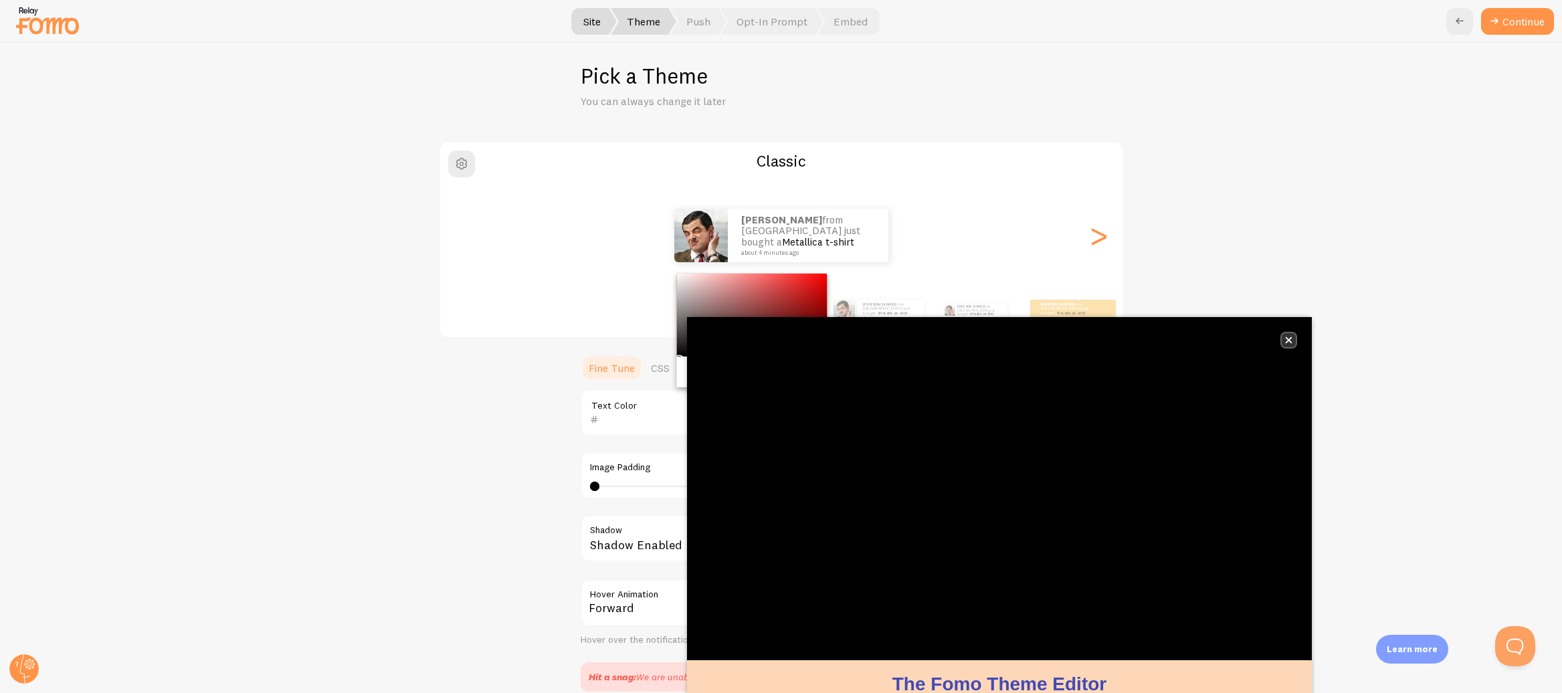
click at [1288, 341] on icon "close," at bounding box center [1289, 340] width 7 height 7
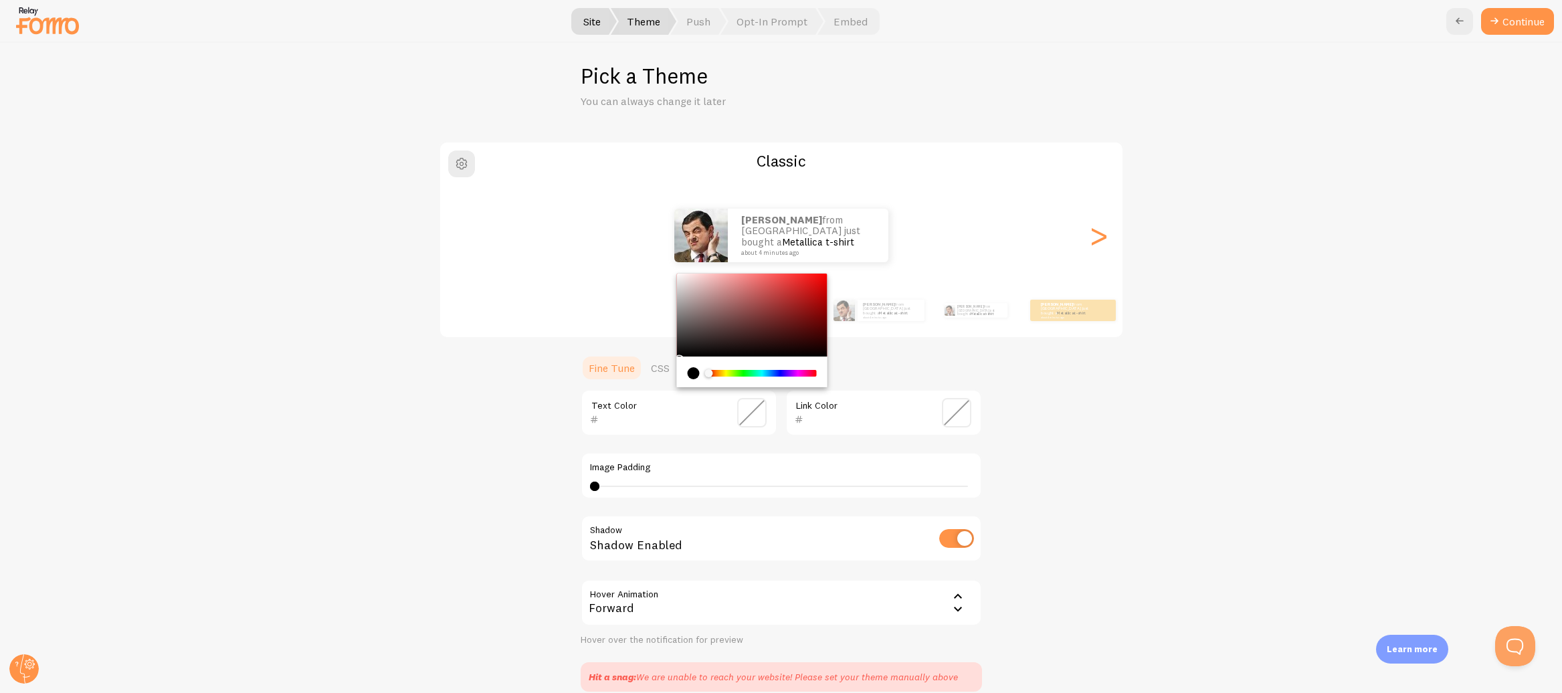
click at [625, 417] on input "text" at bounding box center [660, 419] width 122 height 16
paste input "2D2D44"
type input "2D2D44"
click at [859, 423] on input "text" at bounding box center [864, 419] width 122 height 16
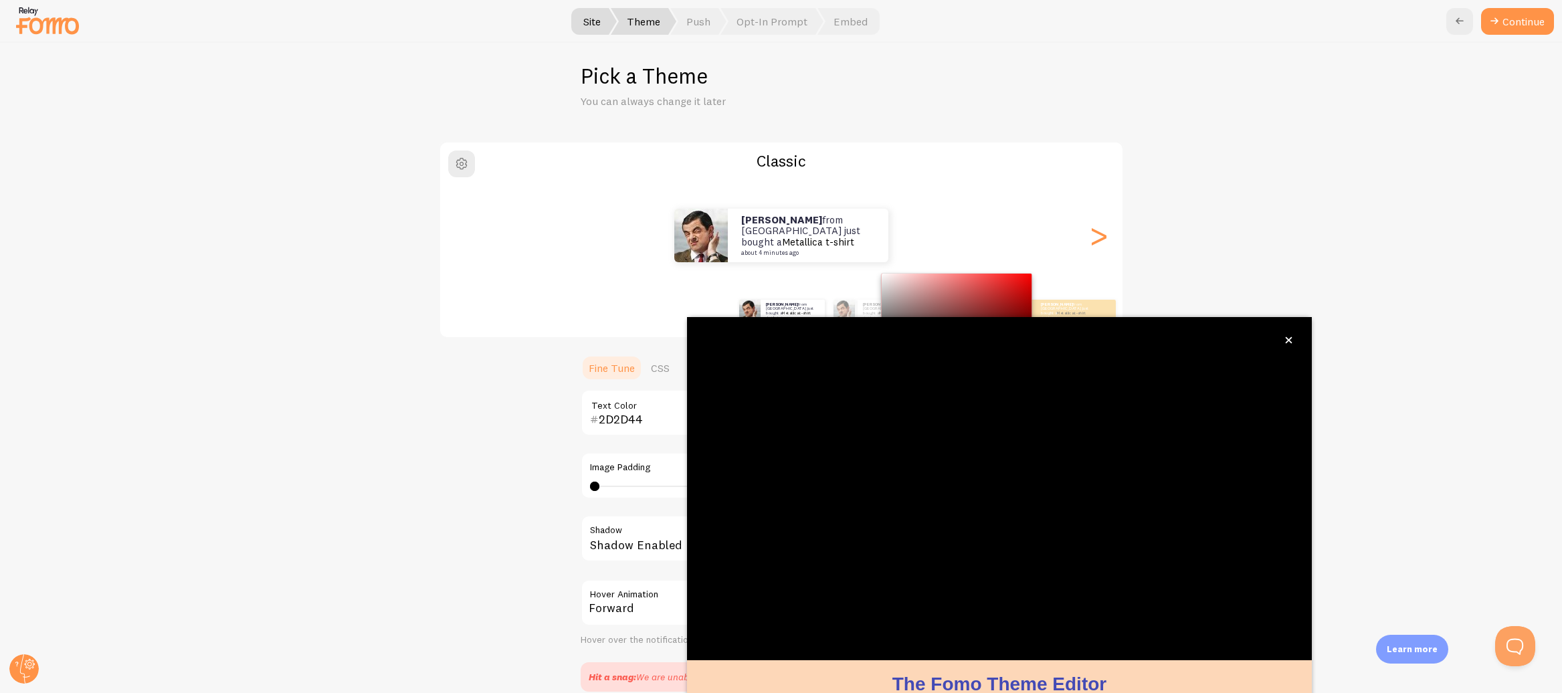
click at [476, 460] on div "Classic [PERSON_NAME] from [GEOGRAPHIC_DATA] just bought a Metallica t-shirt ab…" at bounding box center [781, 416] width 1497 height 551
click at [1293, 339] on button "close," at bounding box center [1289, 340] width 14 height 14
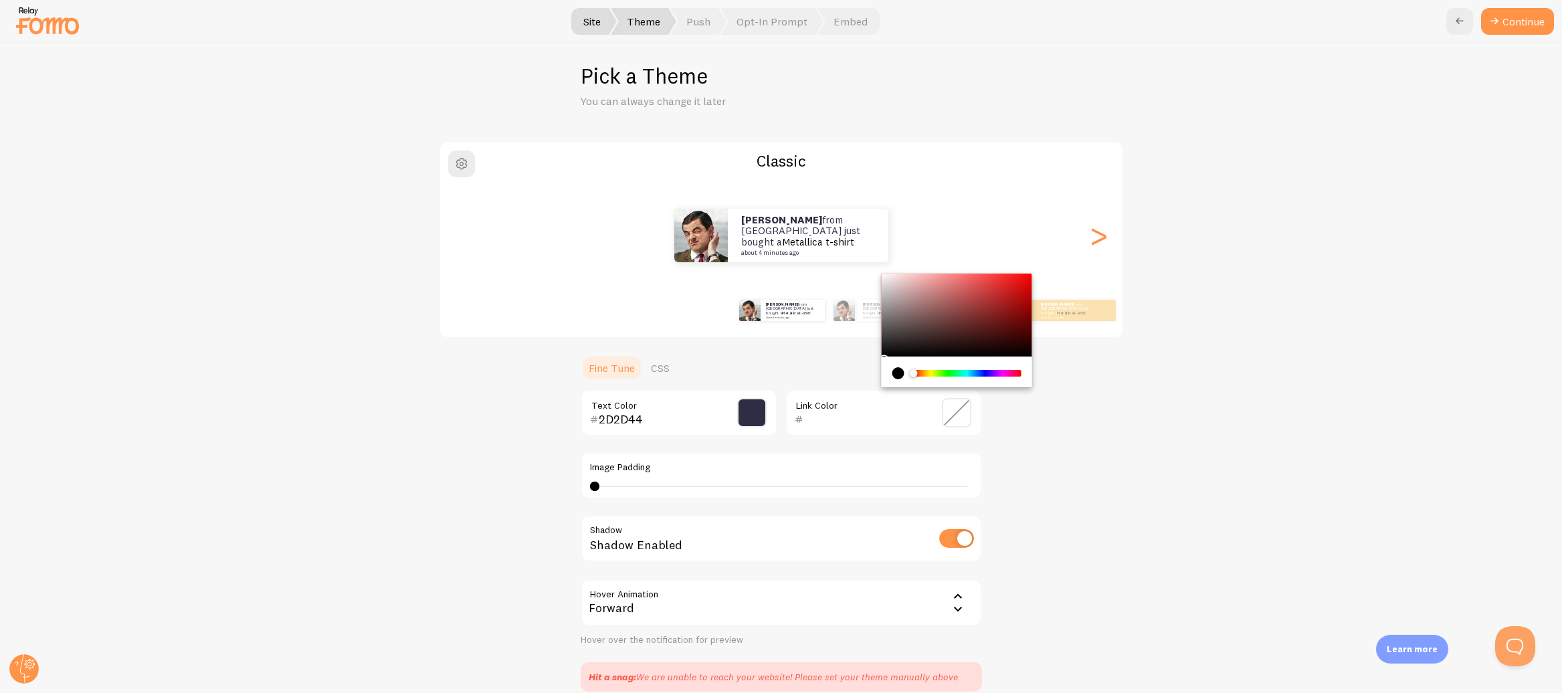
click at [848, 416] on input "text" at bounding box center [864, 419] width 122 height 16
paste input "FF6B6B"
type input "FF6B6B"
click at [1074, 516] on div "Classic [PERSON_NAME] from [GEOGRAPHIC_DATA] just bought a Metallica t-shirt ab…" at bounding box center [781, 416] width 1497 height 551
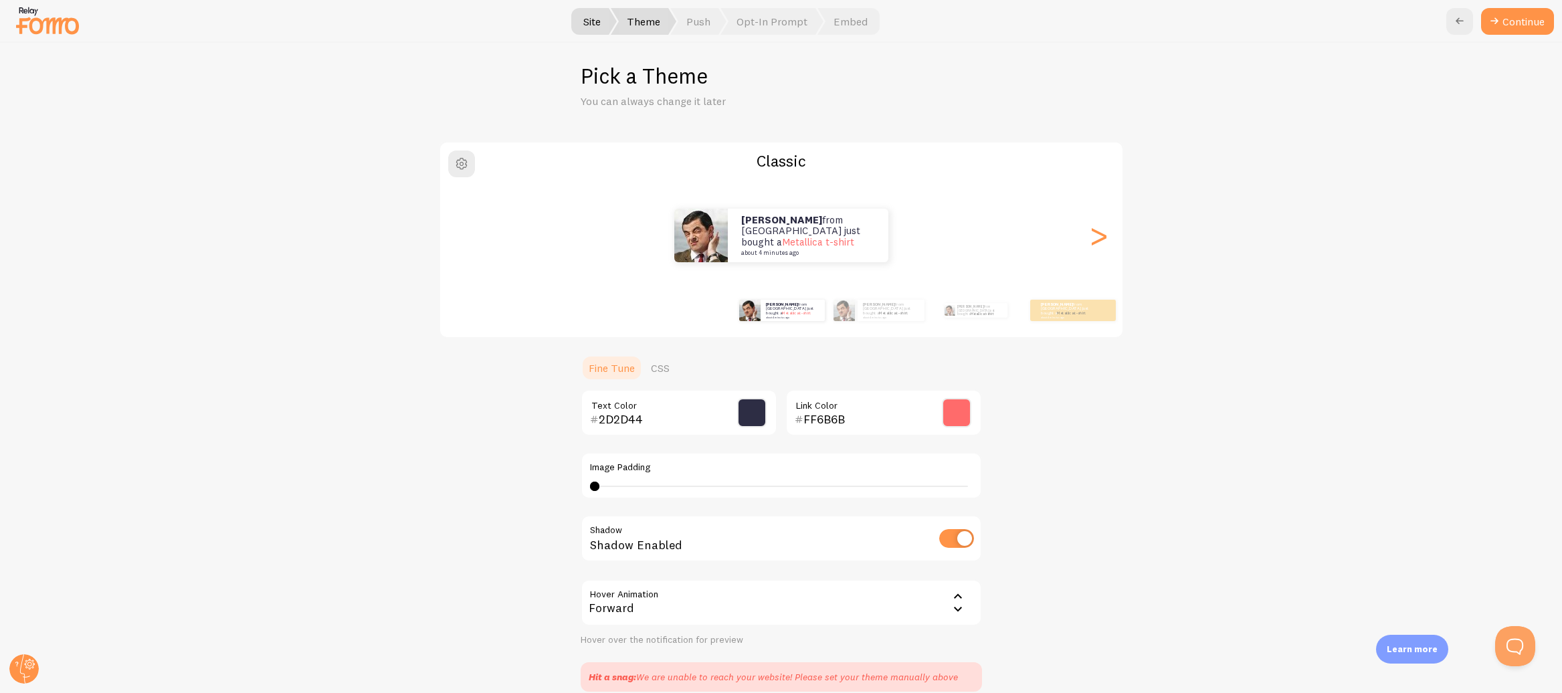
scroll to position [156, 0]
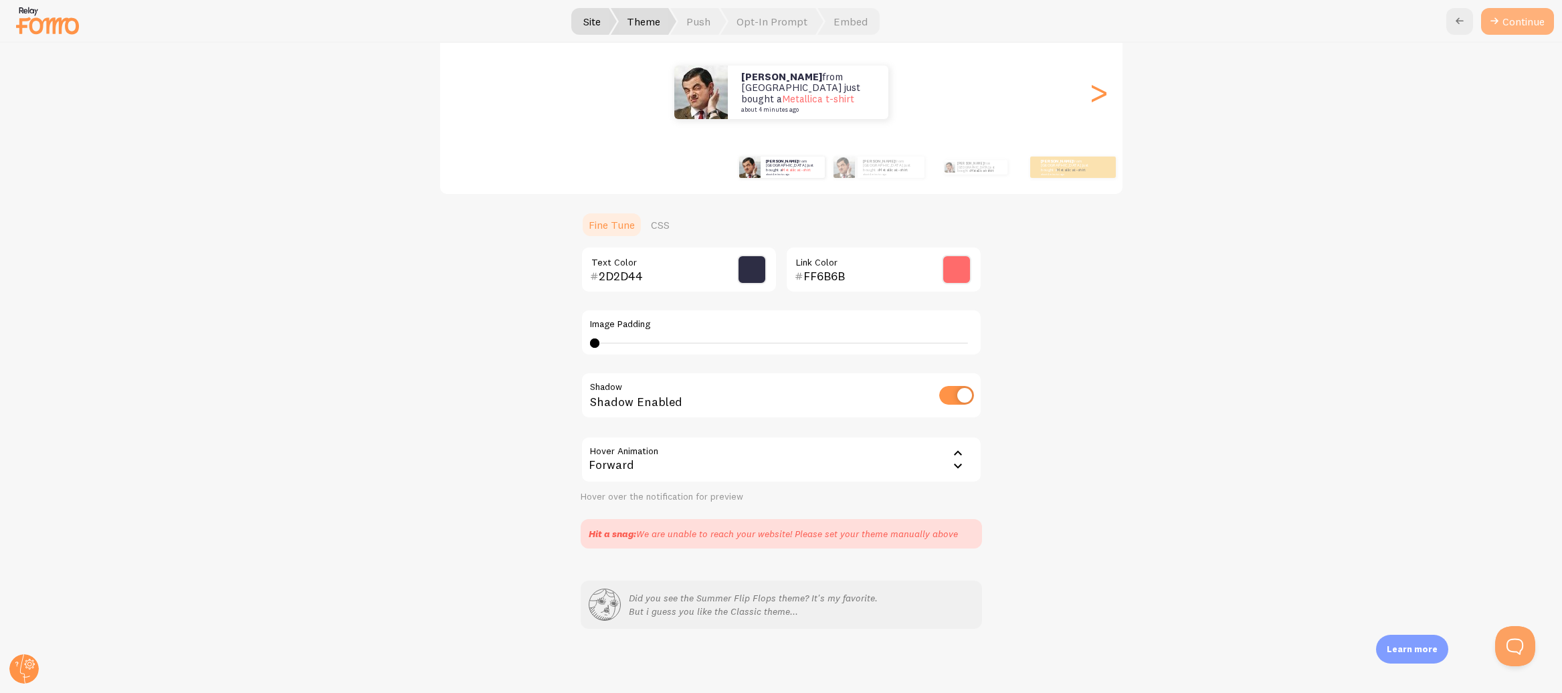
click at [1540, 31] on button "Continue" at bounding box center [1517, 21] width 73 height 27
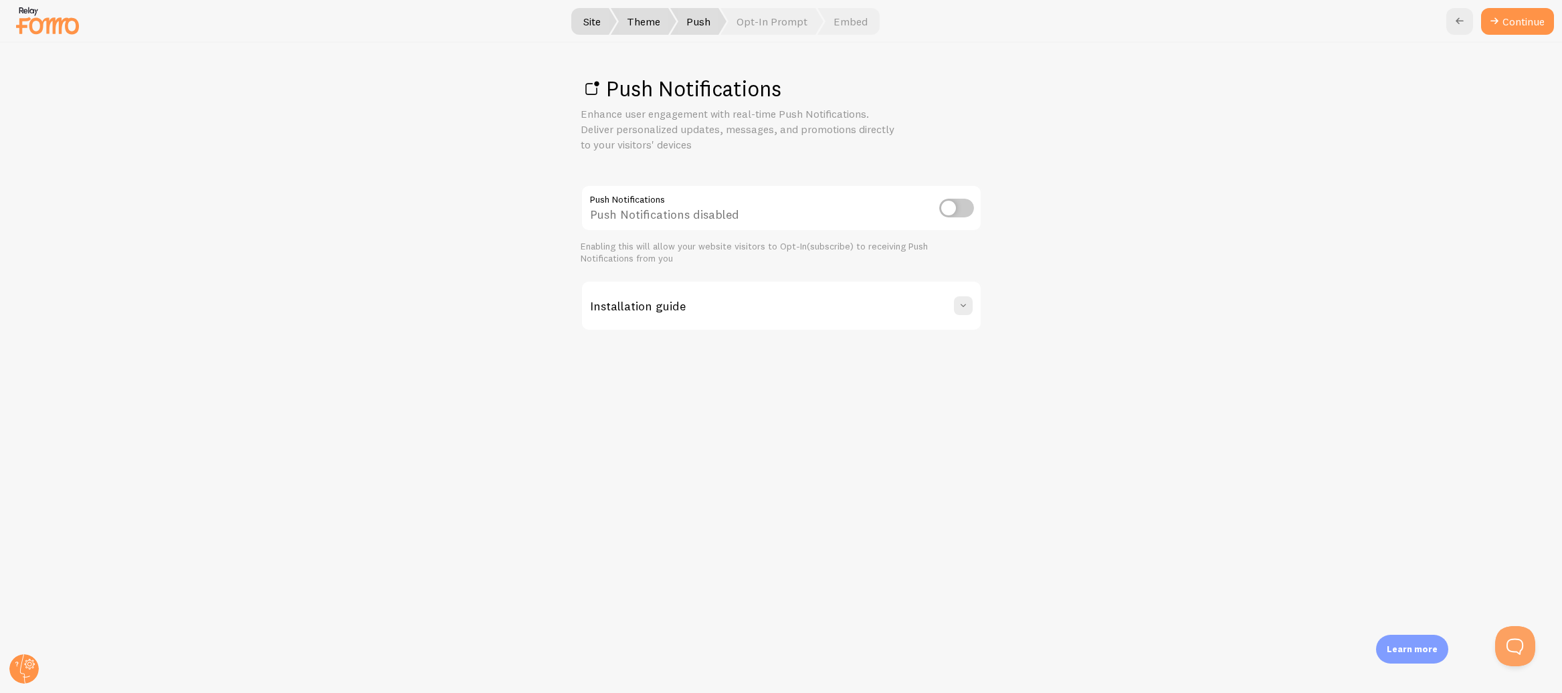
click at [945, 210] on input "checkbox" at bounding box center [956, 208] width 35 height 19
checkbox input "true"
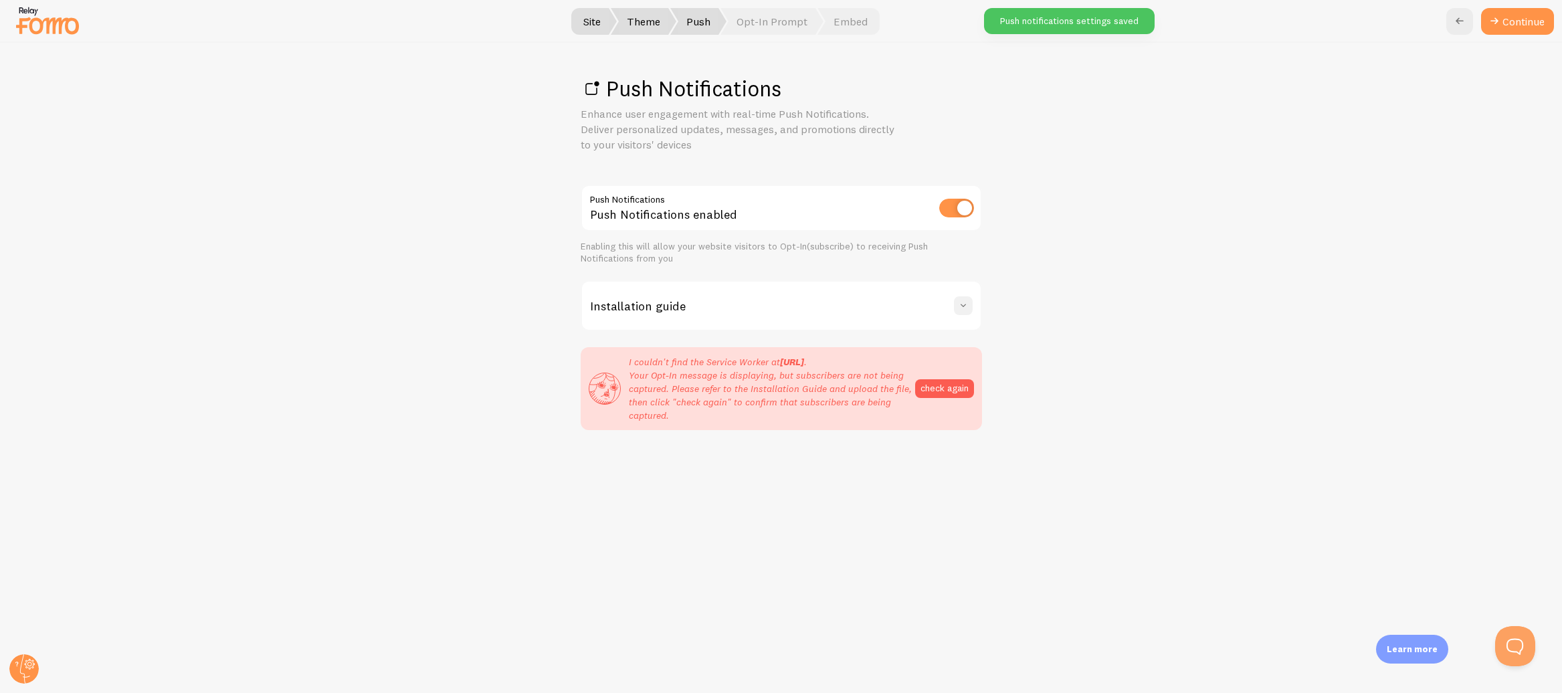
click at [964, 312] on button at bounding box center [963, 305] width 19 height 19
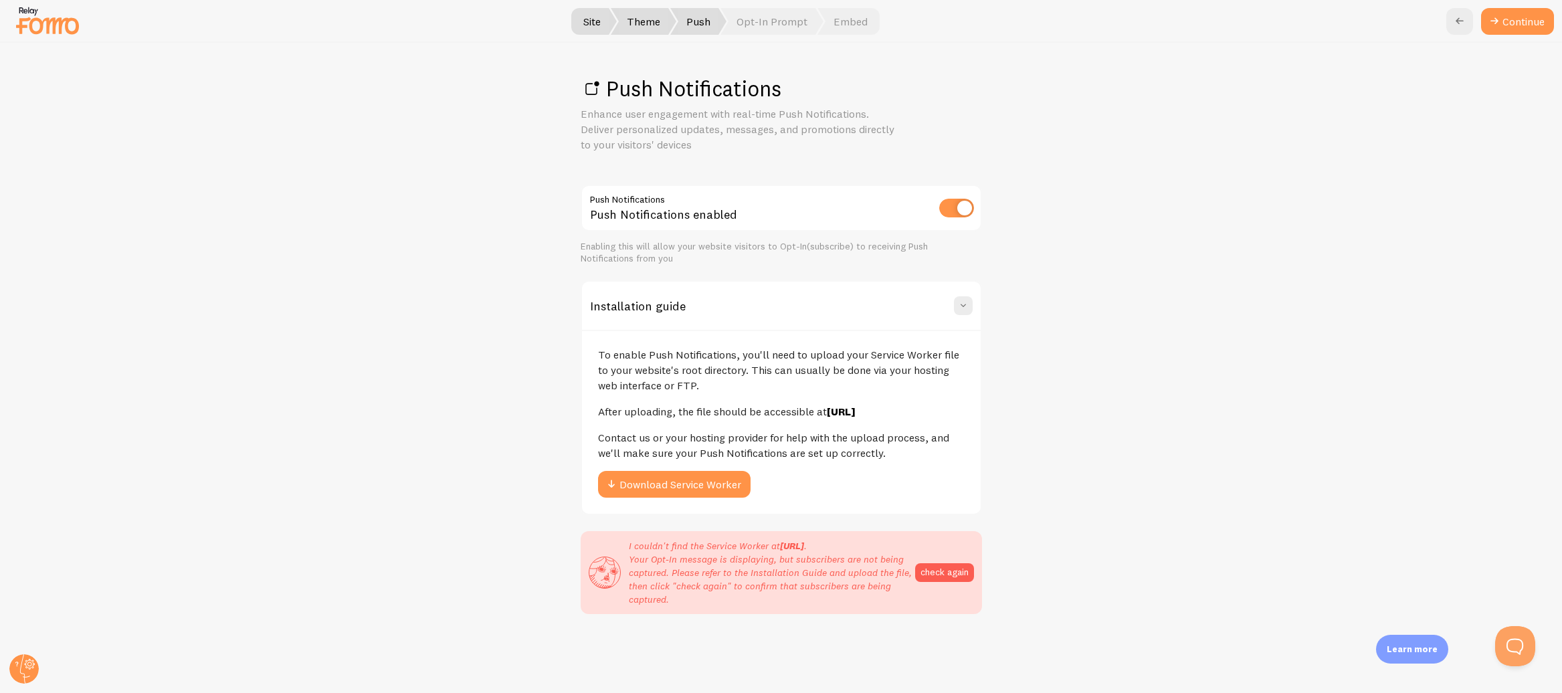
scroll to position [9, 0]
click at [664, 487] on button "Download Service Worker" at bounding box center [674, 484] width 153 height 27
click at [1546, 24] on link "Continue" at bounding box center [1517, 21] width 73 height 27
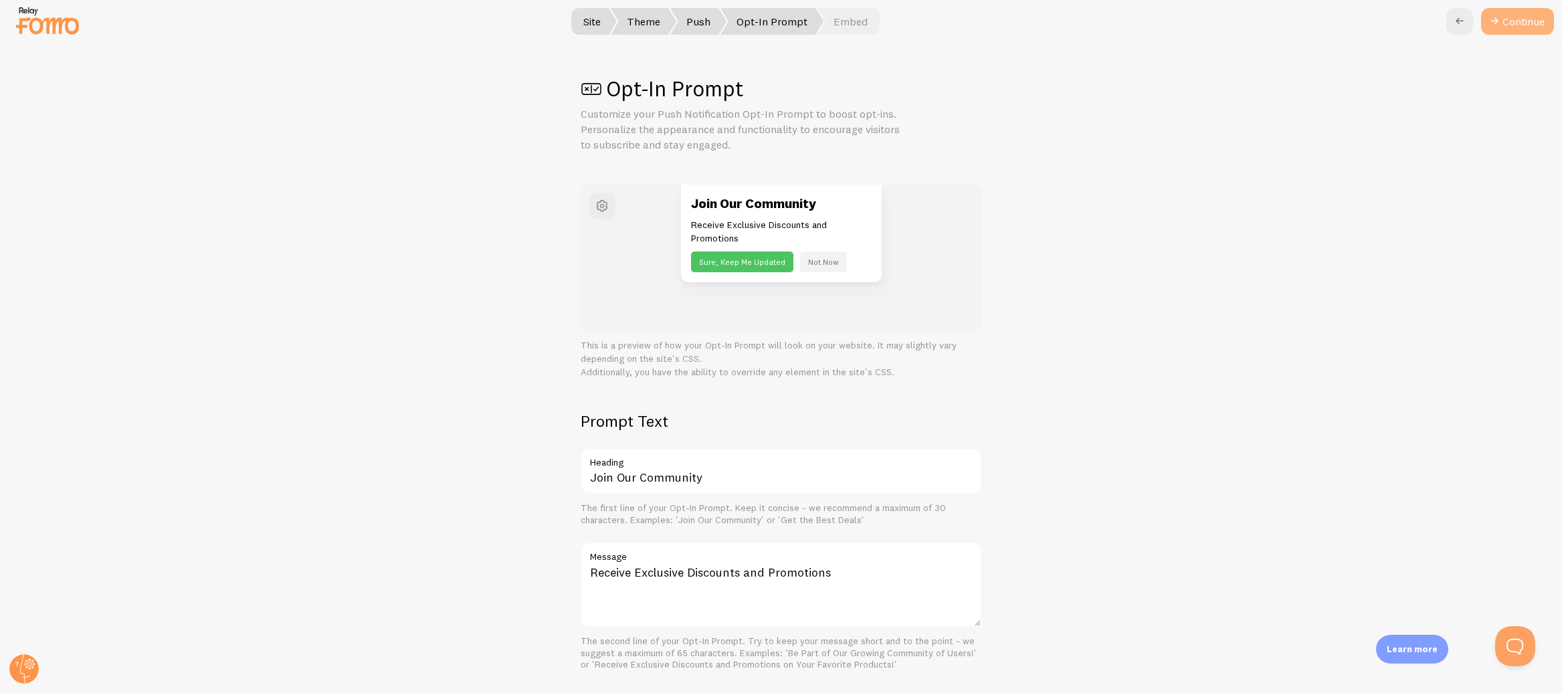
click at [1543, 23] on button "Continue" at bounding box center [1517, 21] width 73 height 27
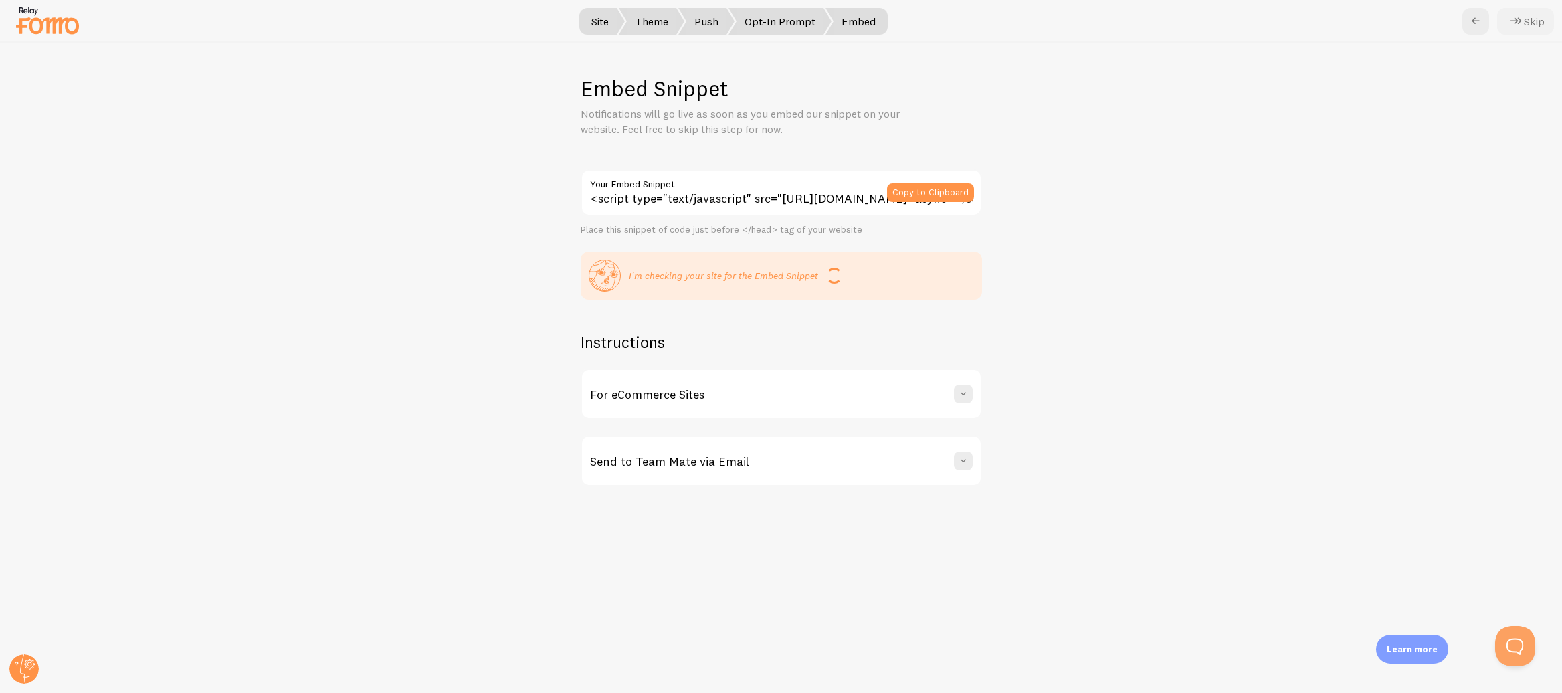
click at [1527, 27] on button "Skip" at bounding box center [1525, 21] width 57 height 27
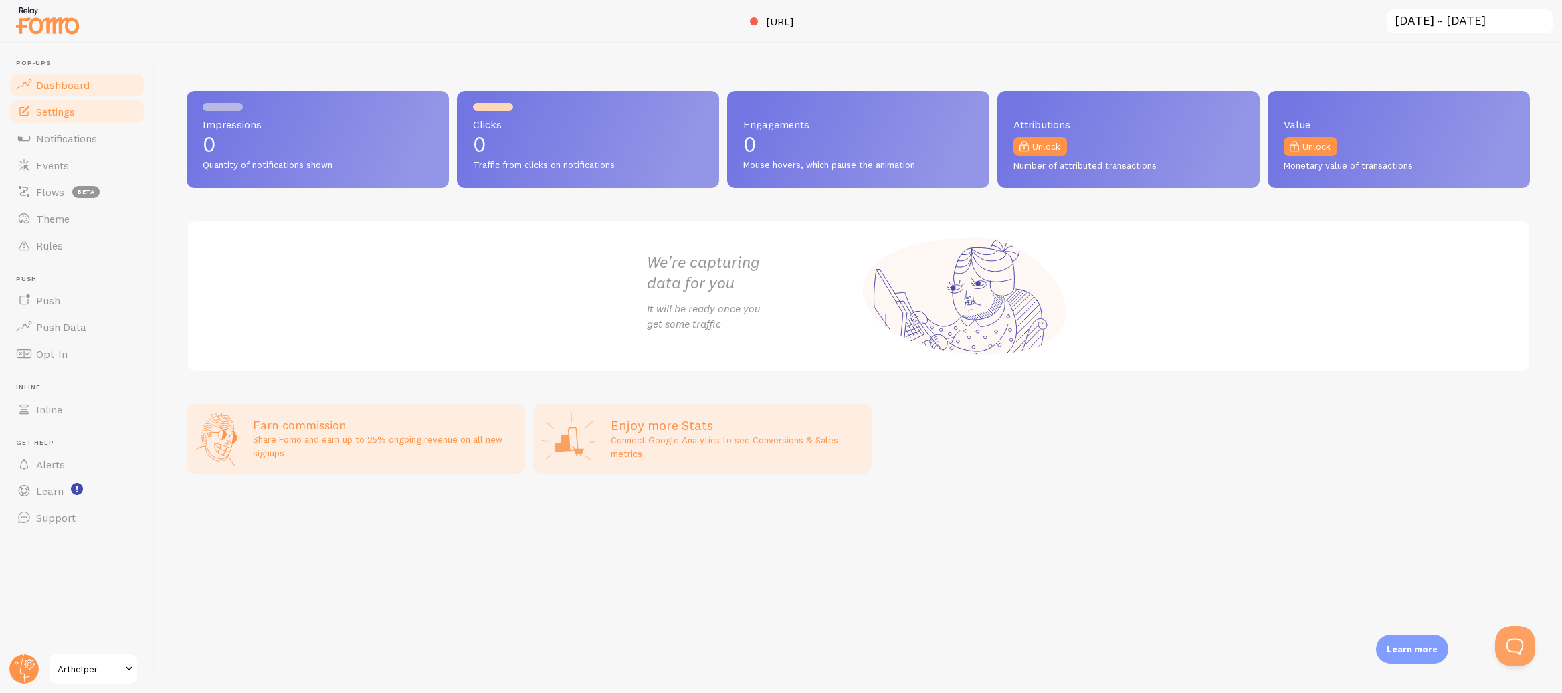
click at [76, 119] on link "Settings" at bounding box center [77, 111] width 138 height 27
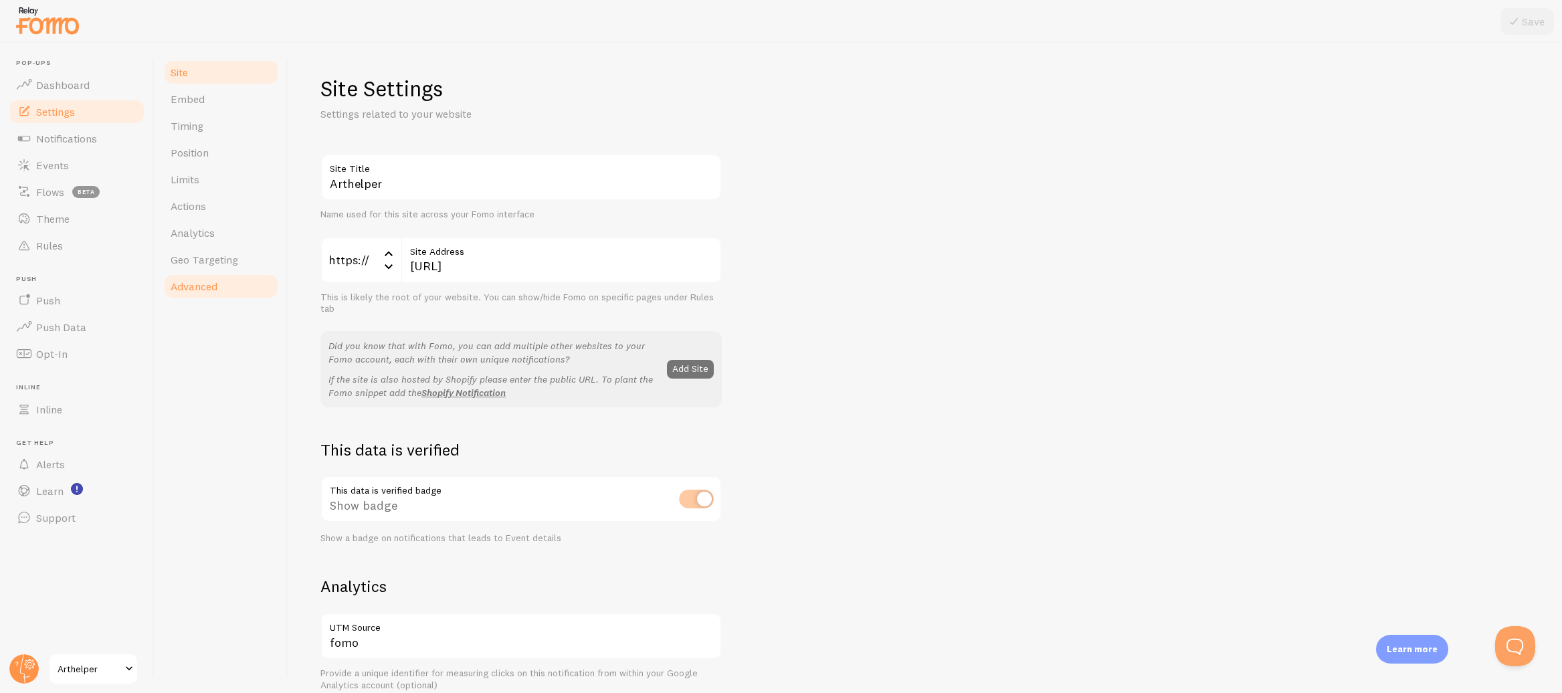
click at [203, 294] on link "Advanced" at bounding box center [221, 286] width 117 height 27
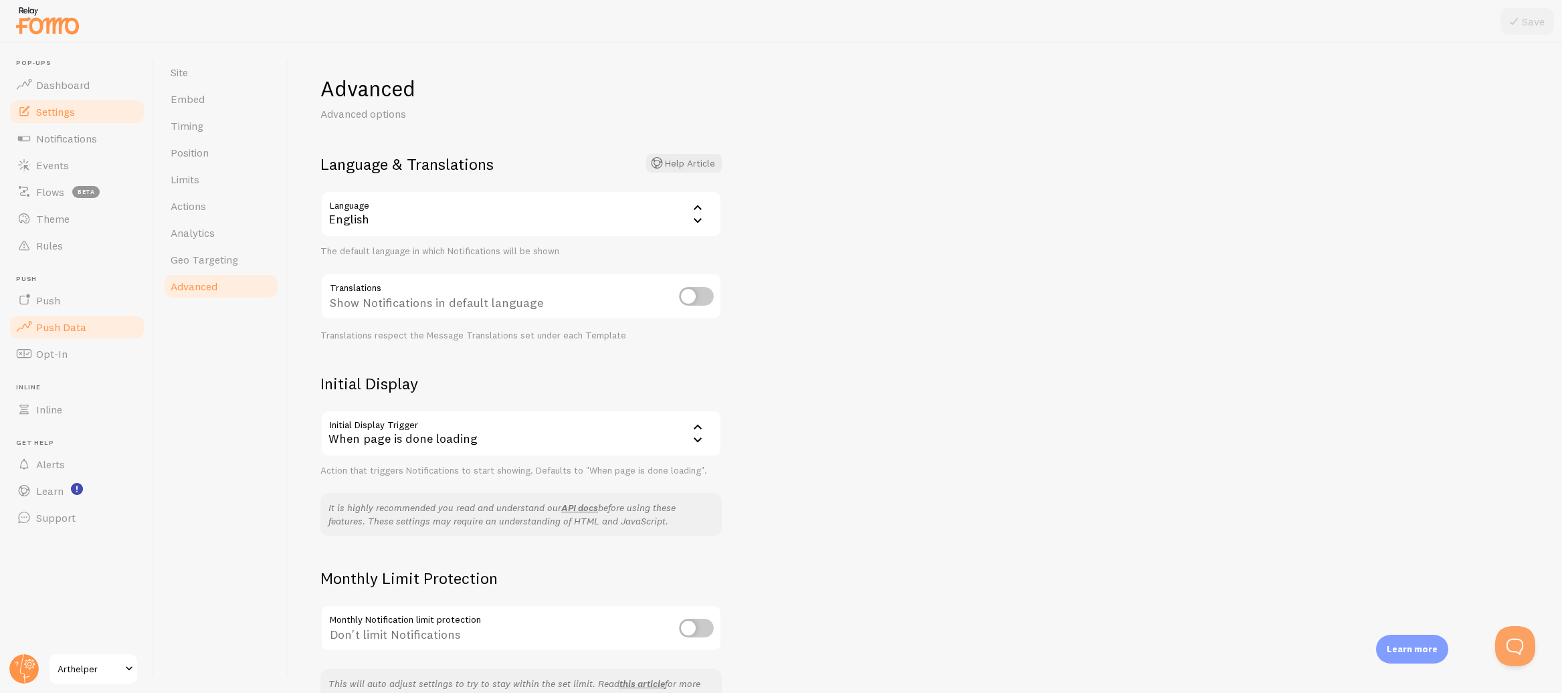
click at [96, 327] on link "Push Data" at bounding box center [77, 327] width 138 height 27
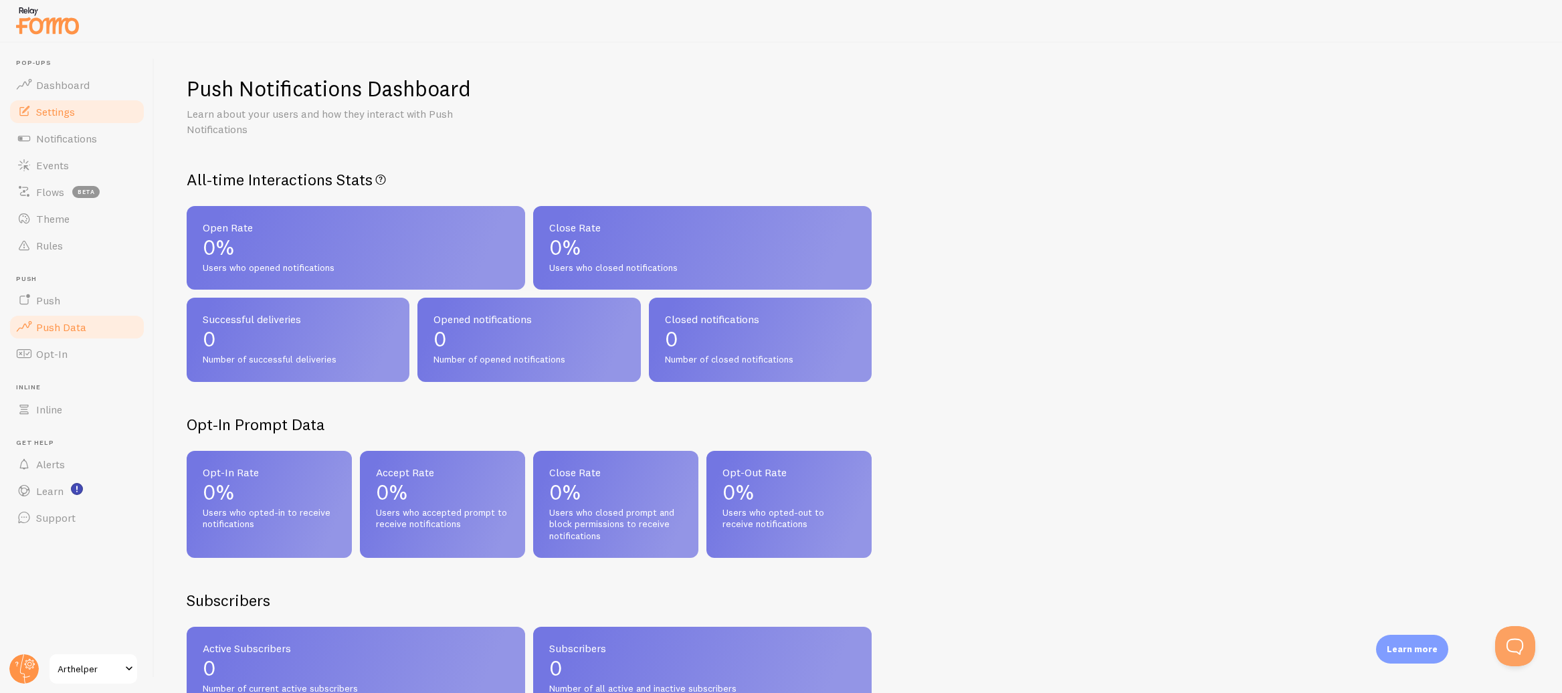
click at [54, 111] on span "Settings" at bounding box center [55, 111] width 39 height 13
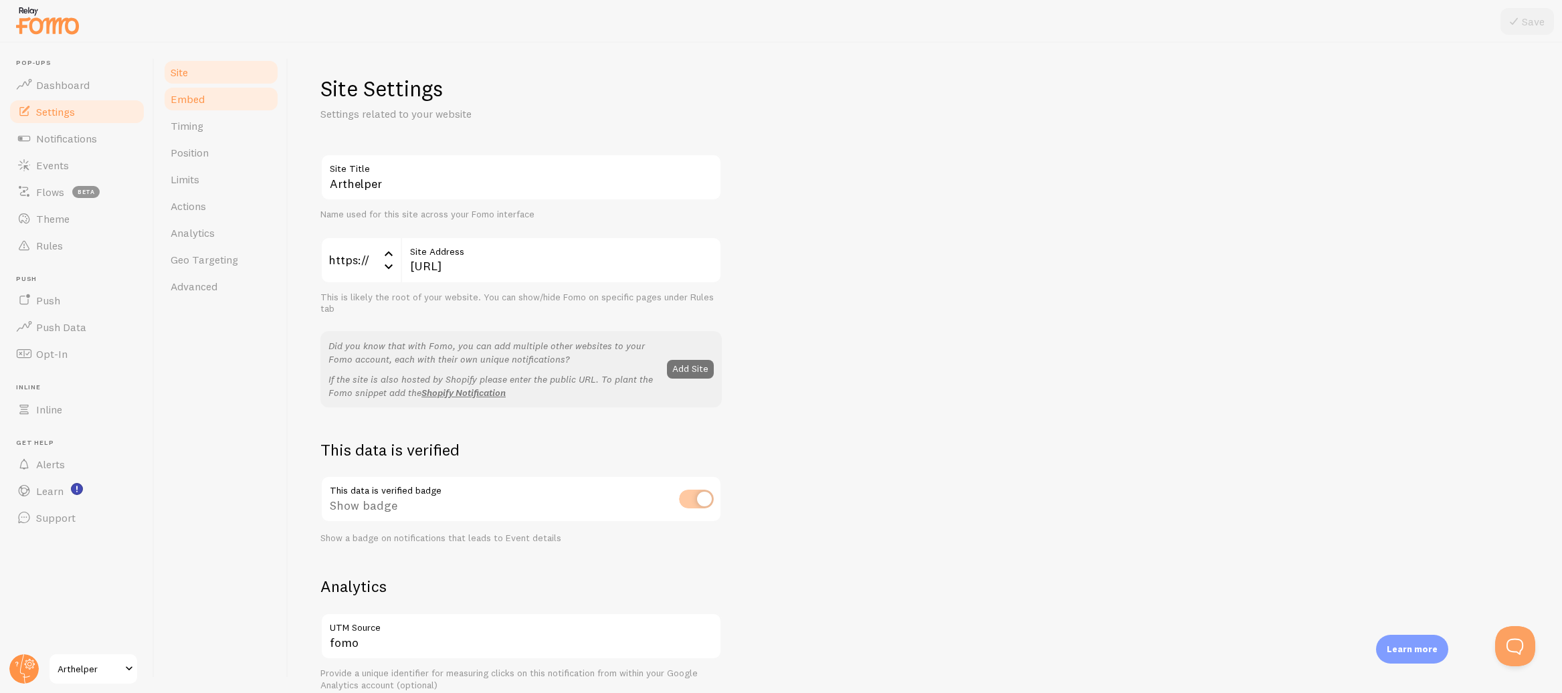
click at [202, 104] on span "Embed" at bounding box center [188, 98] width 34 height 13
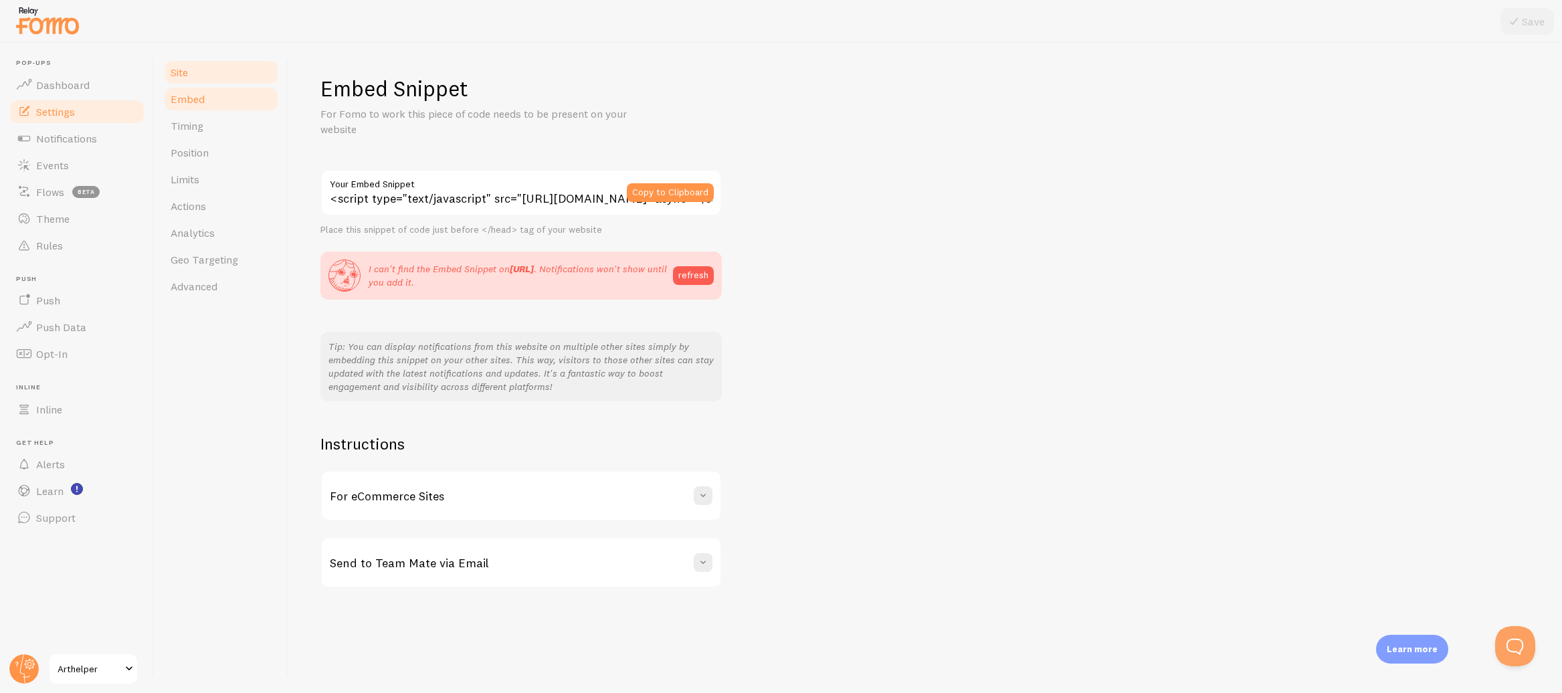
click at [178, 73] on span "Site" at bounding box center [179, 72] width 17 height 13
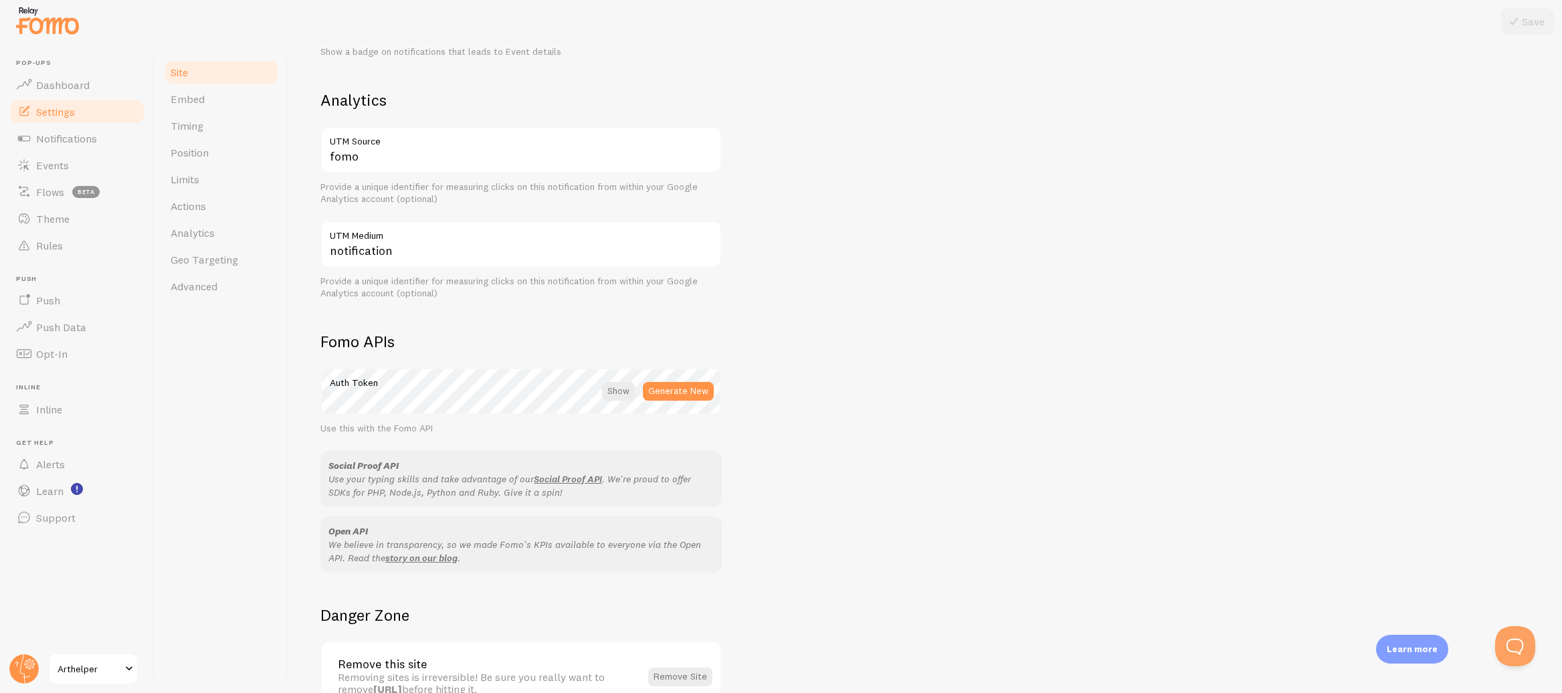
scroll to position [495, 0]
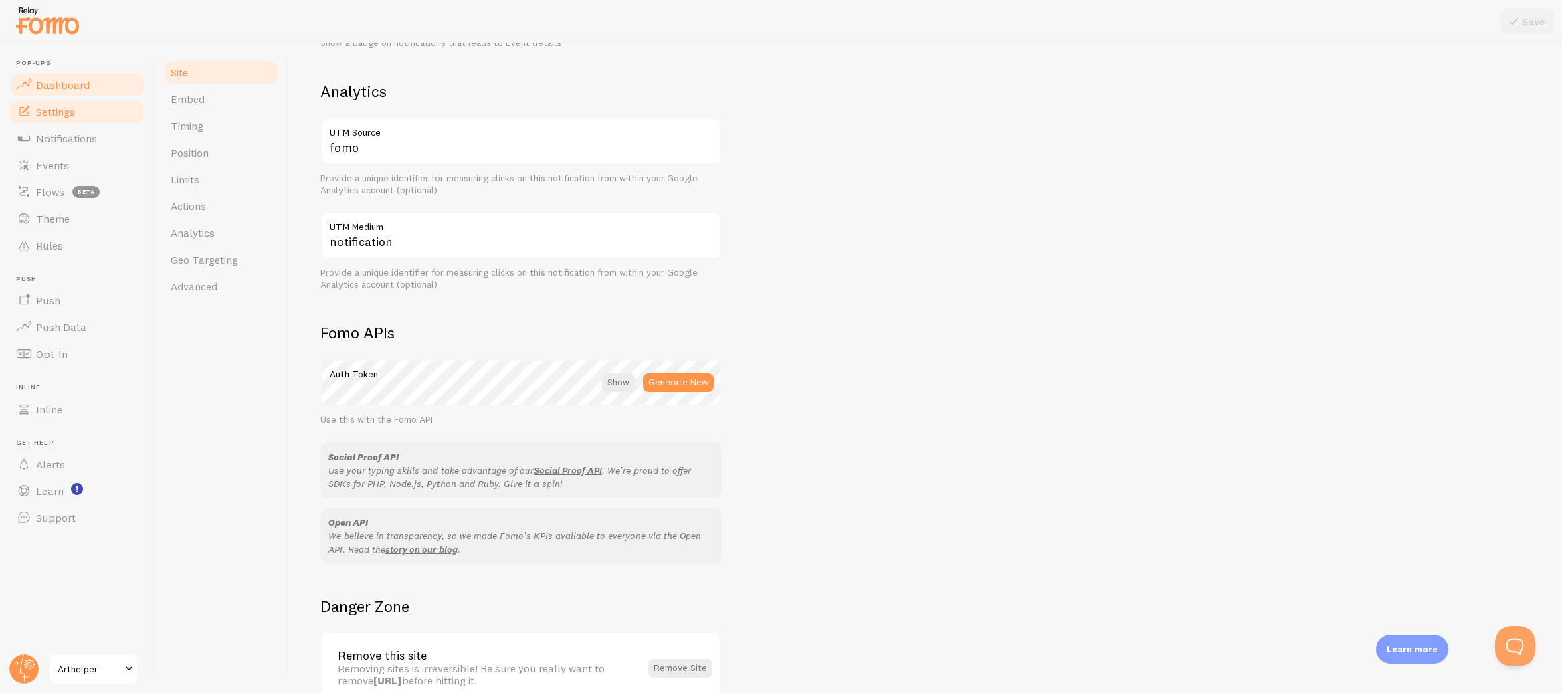
click at [98, 92] on link "Dashboard" at bounding box center [77, 85] width 138 height 27
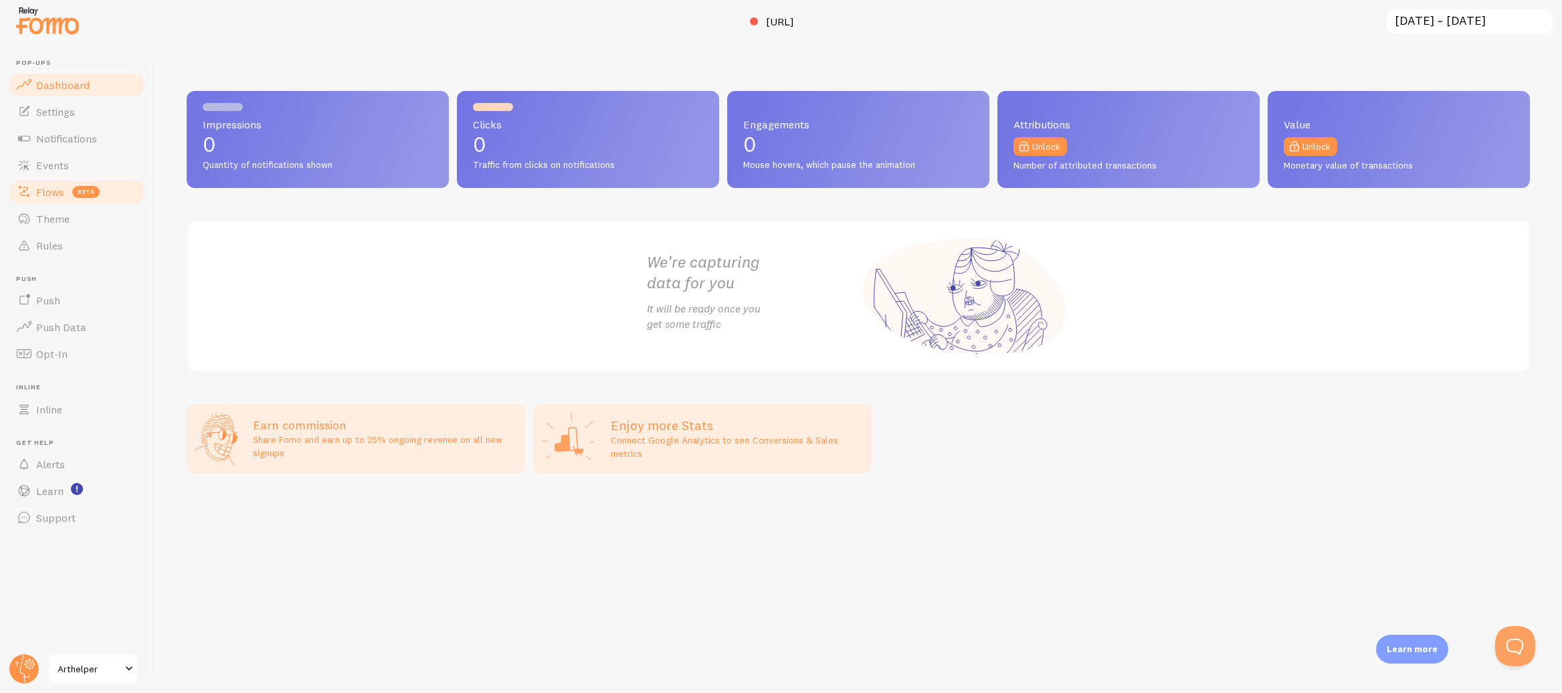
click at [56, 191] on span "Flows" at bounding box center [50, 191] width 28 height 13
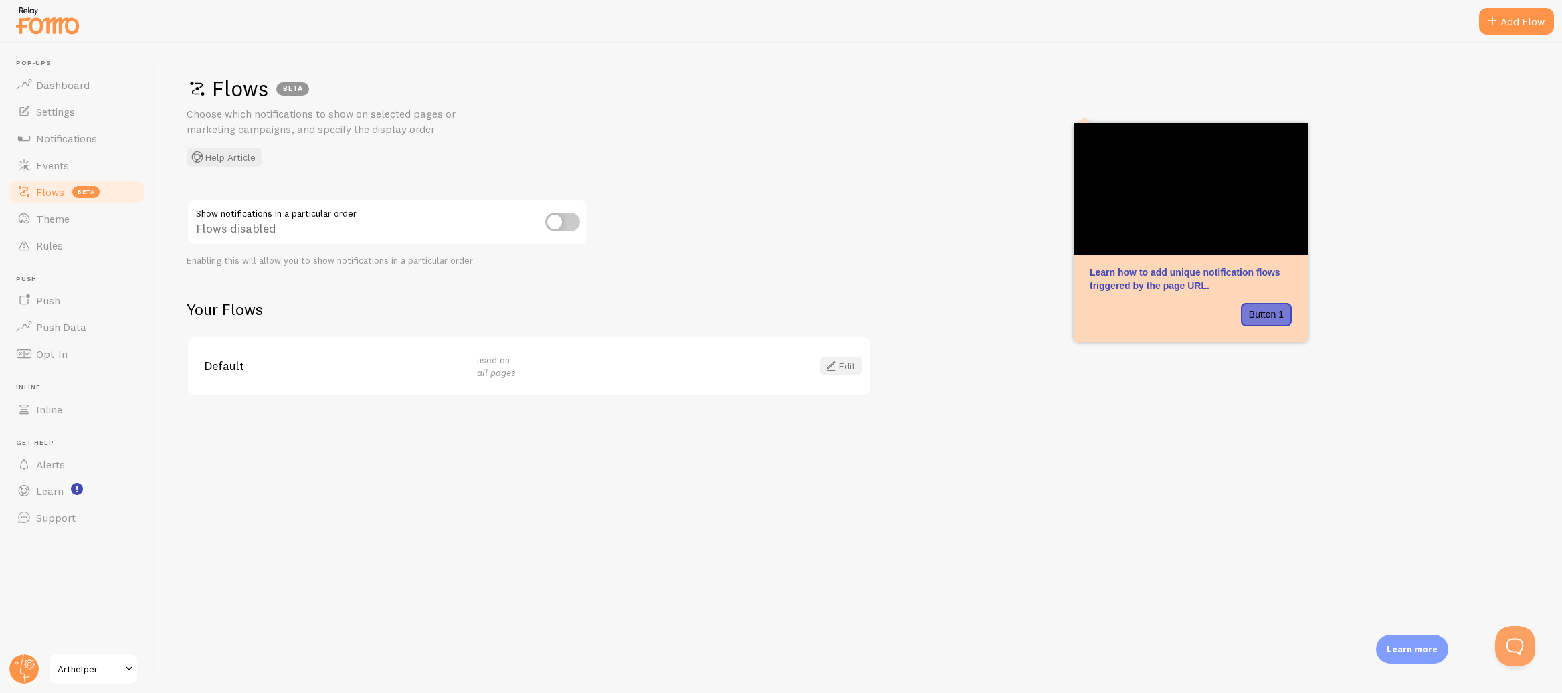
click at [852, 357] on link "Edit" at bounding box center [841, 366] width 42 height 19
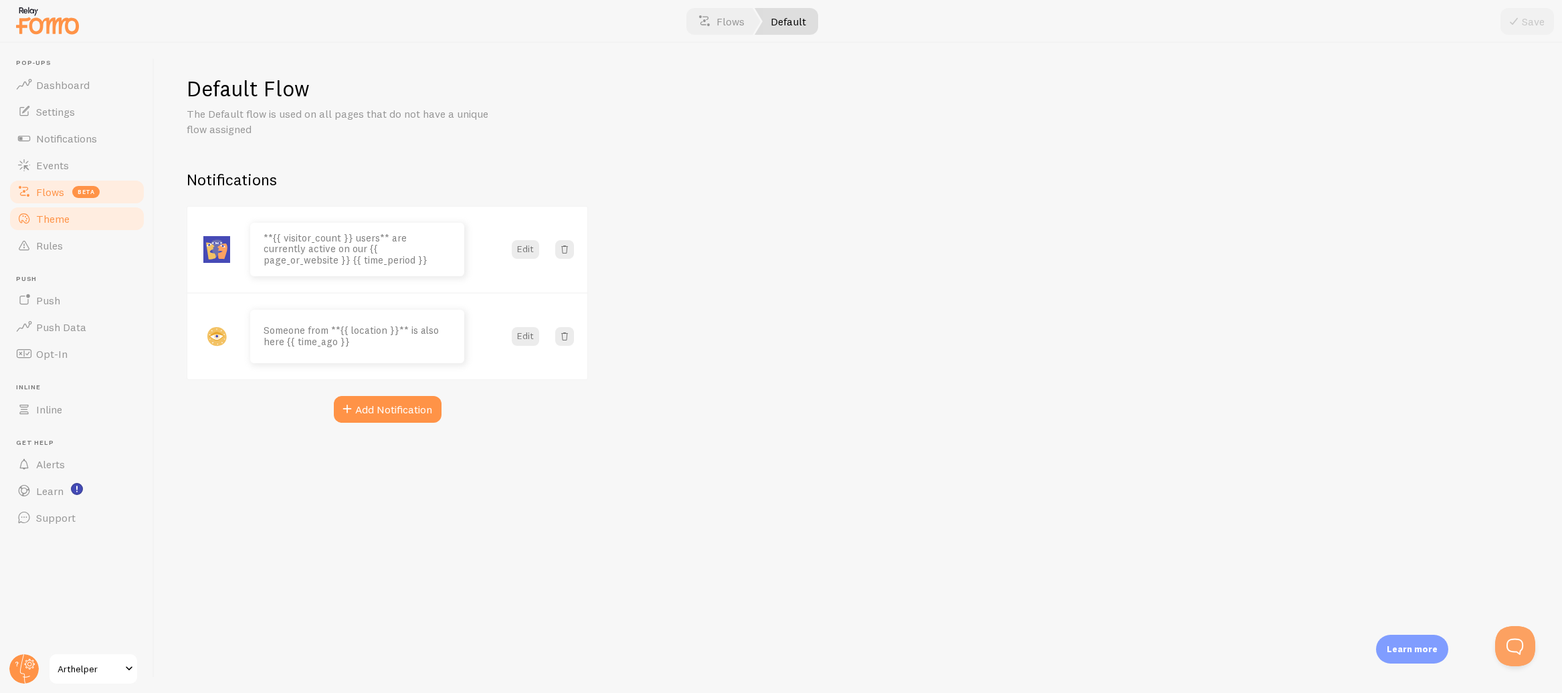
click at [76, 213] on link "Theme" at bounding box center [77, 218] width 138 height 27
